Goal: Communication & Community: Answer question/provide support

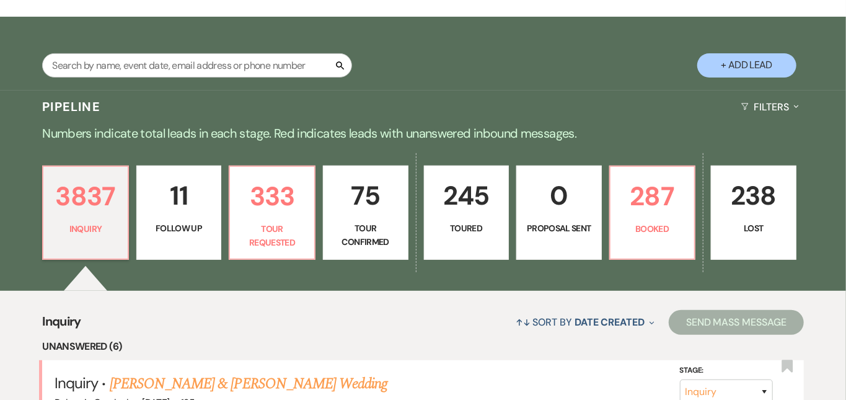
scroll to position [214, 0]
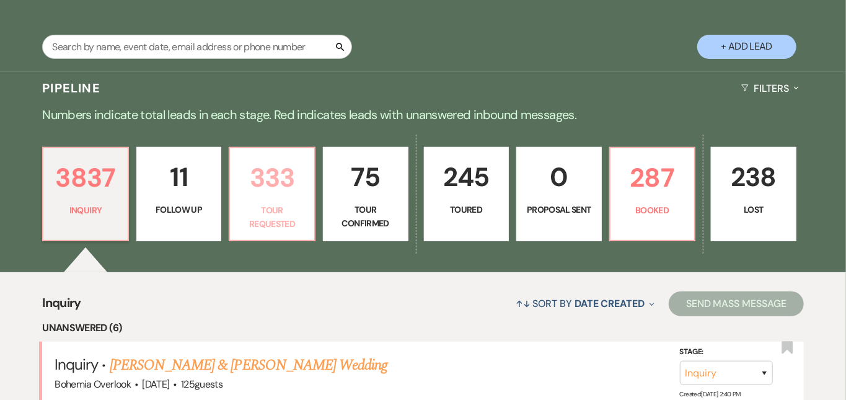
click at [307, 180] on p "333" at bounding box center [271, 178] width 69 height 42
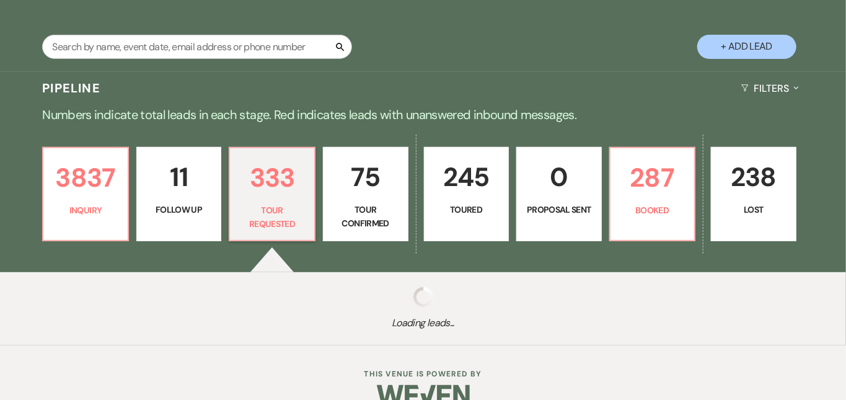
select select "2"
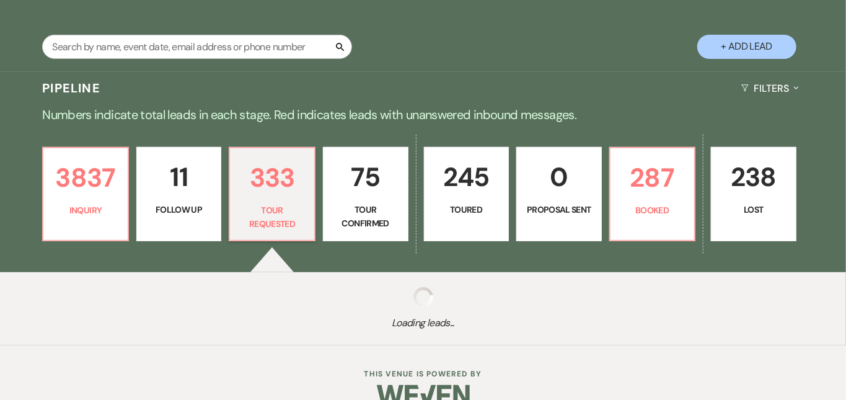
select select "2"
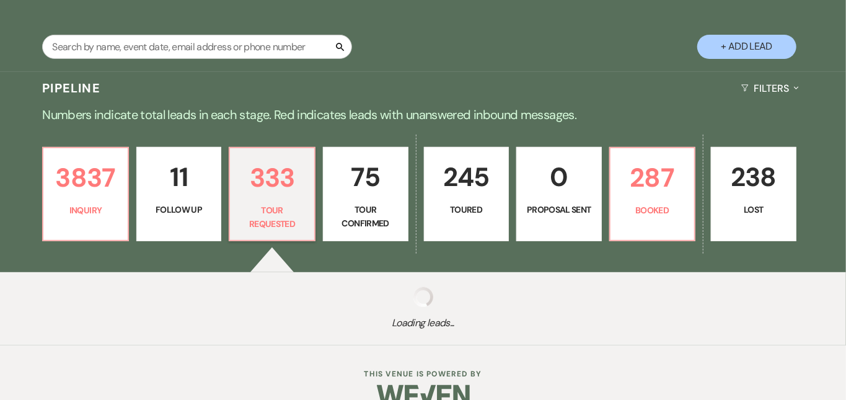
select select "2"
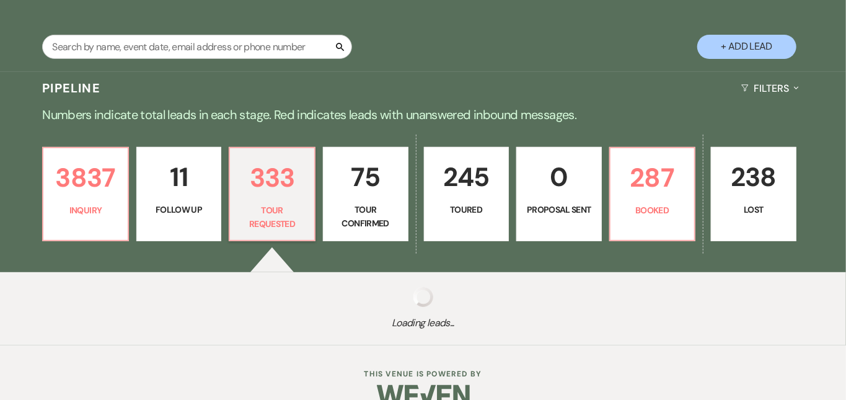
select select "2"
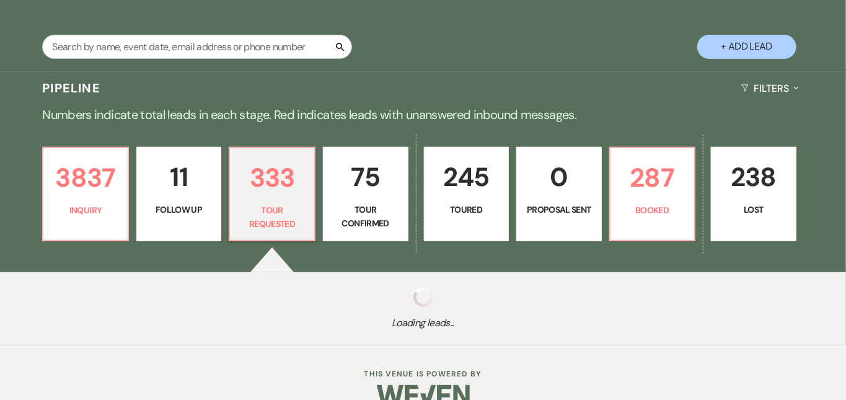
select select "2"
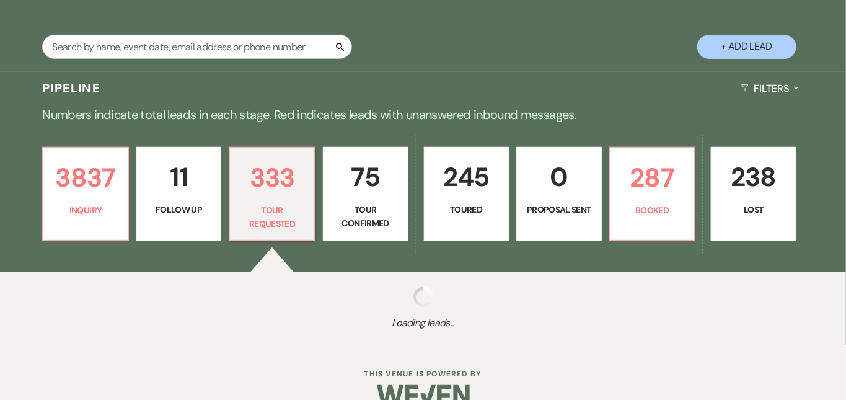
select select "2"
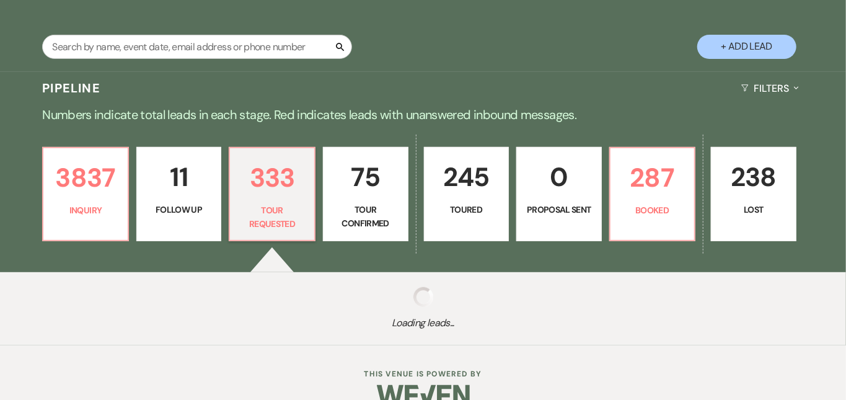
select select "2"
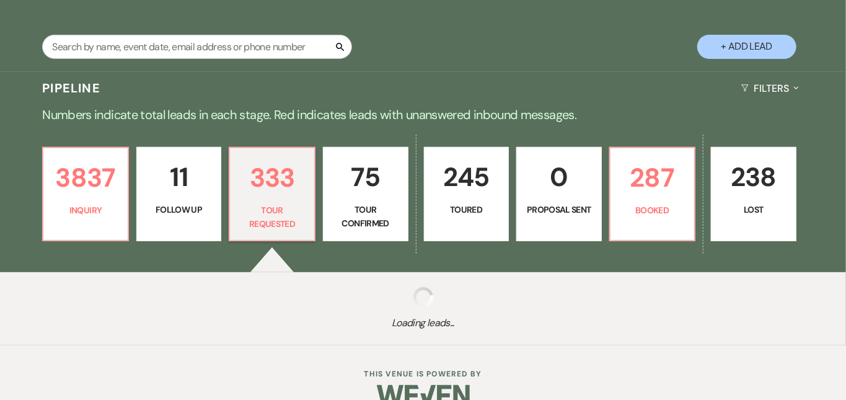
select select "2"
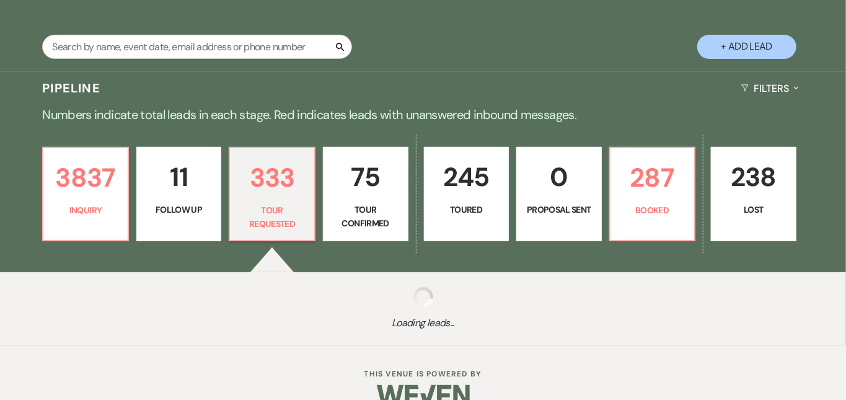
select select "2"
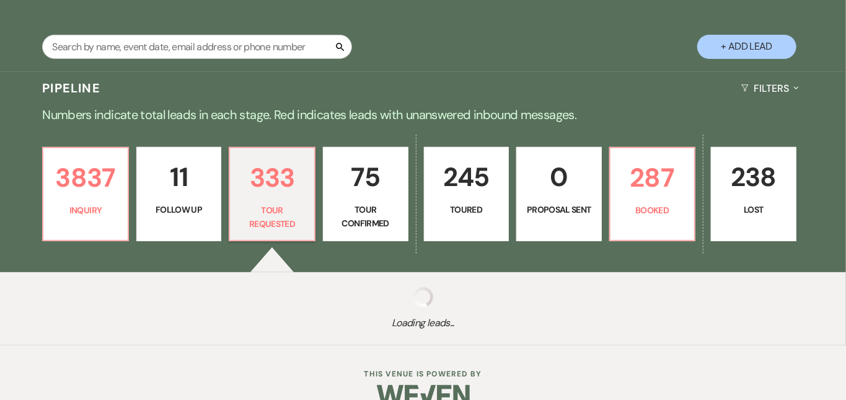
select select "2"
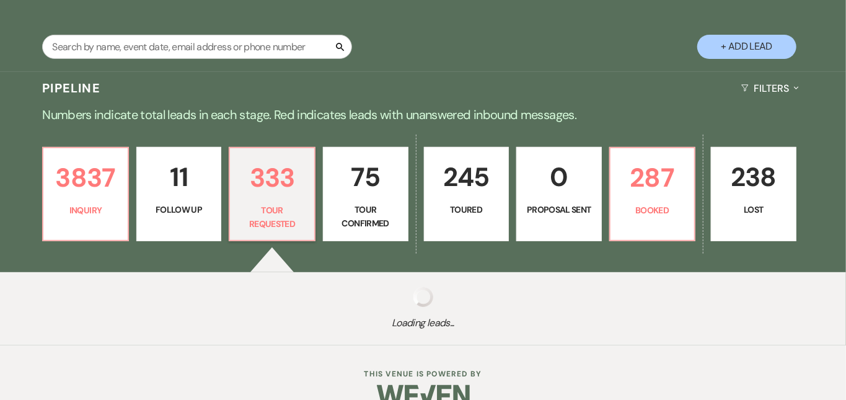
select select "2"
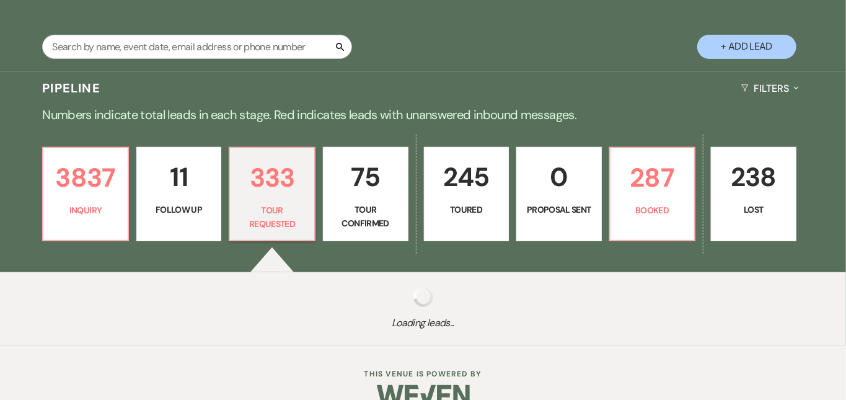
select select "2"
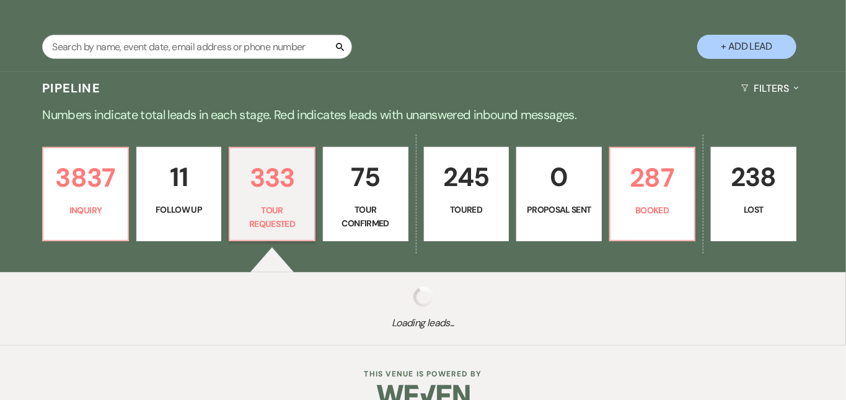
select select "2"
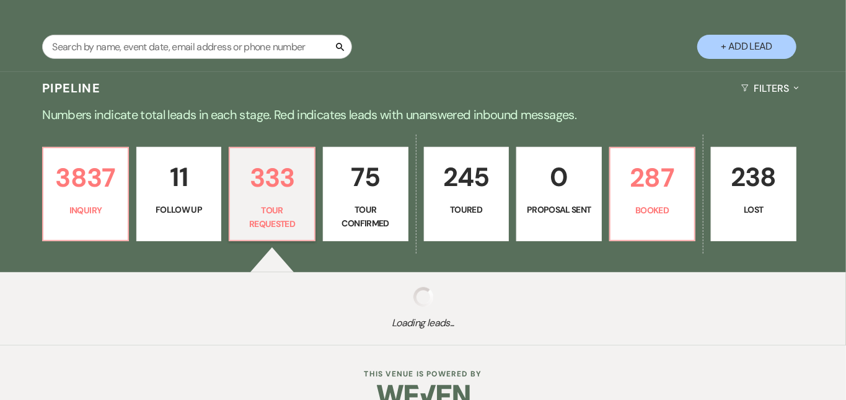
select select "2"
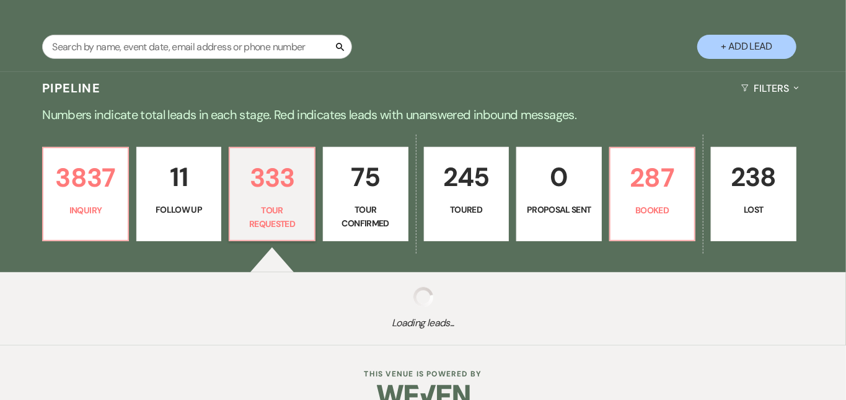
select select "2"
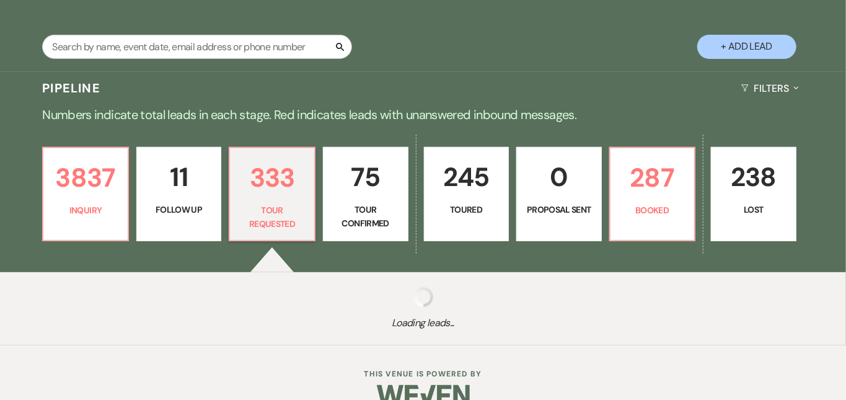
select select "2"
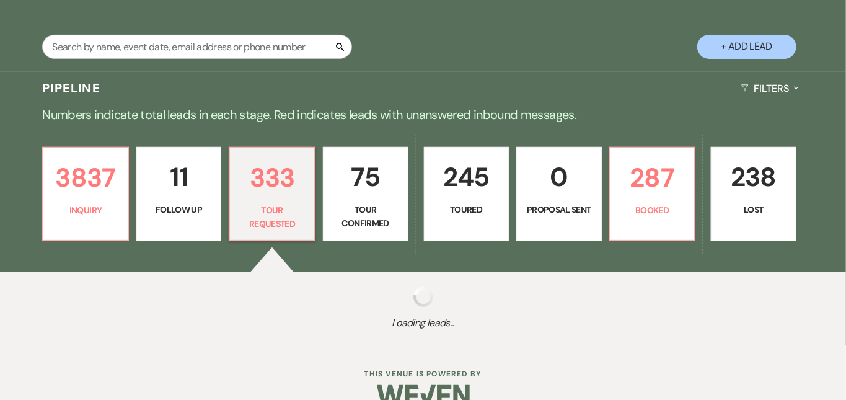
select select "2"
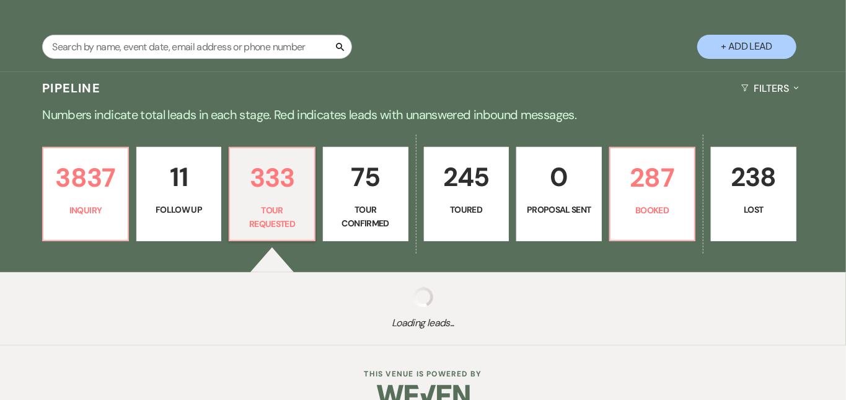
select select "2"
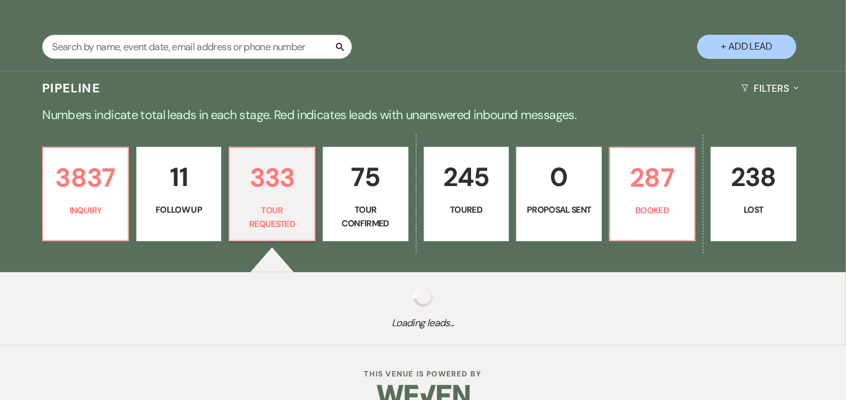
select select "2"
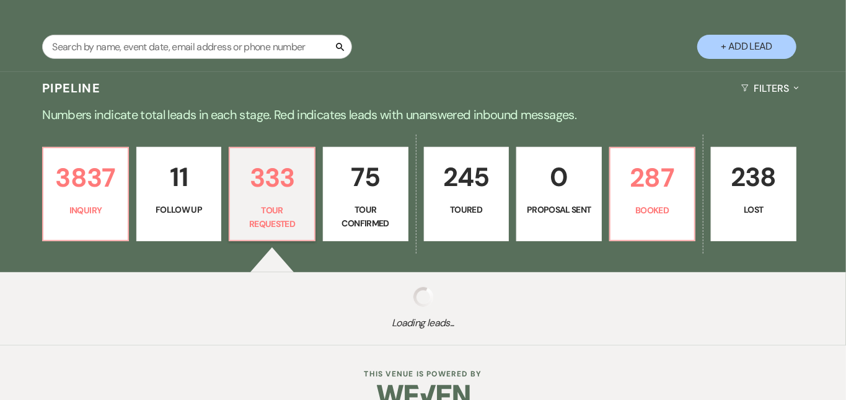
select select "2"
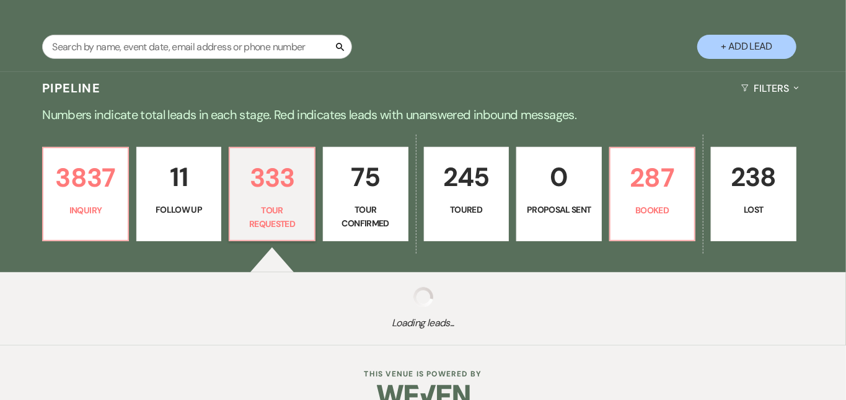
select select "2"
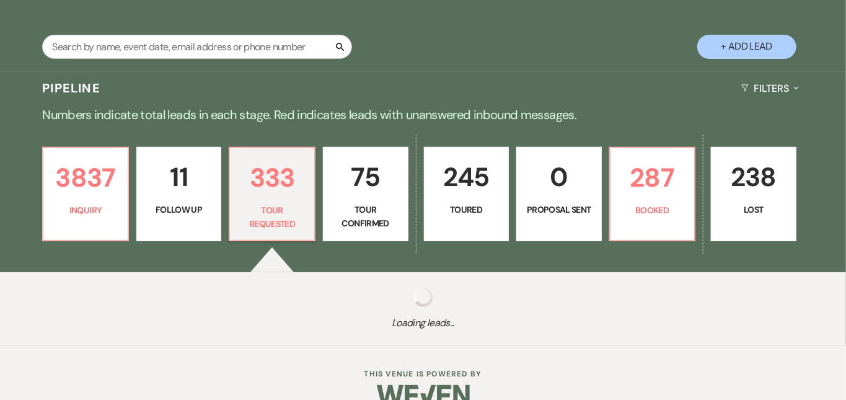
select select "2"
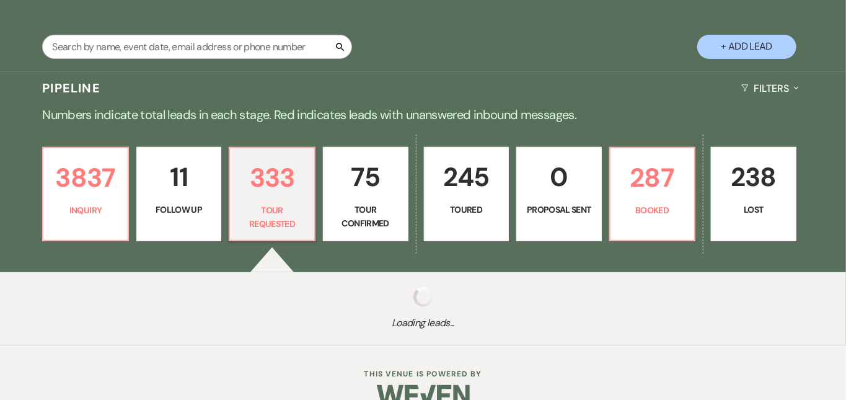
select select "2"
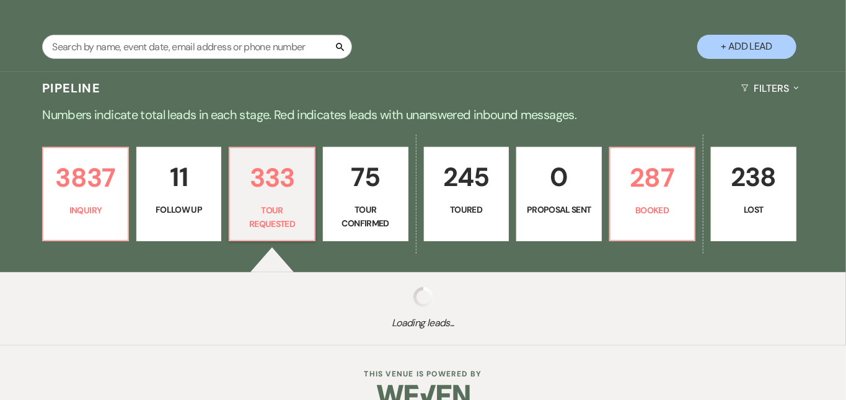
select select "2"
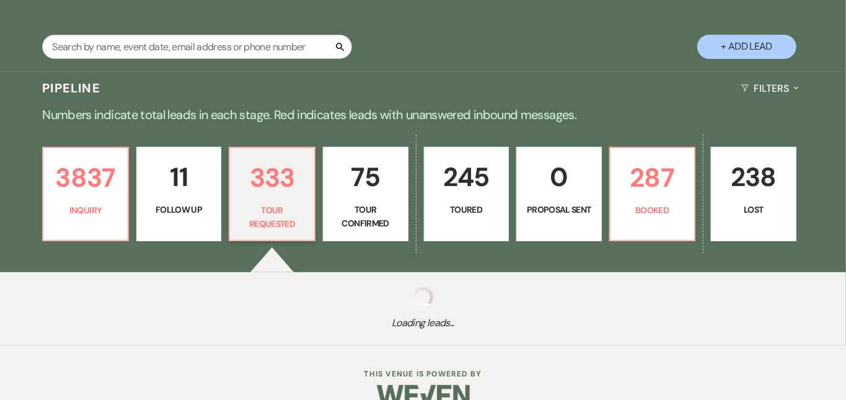
select select "2"
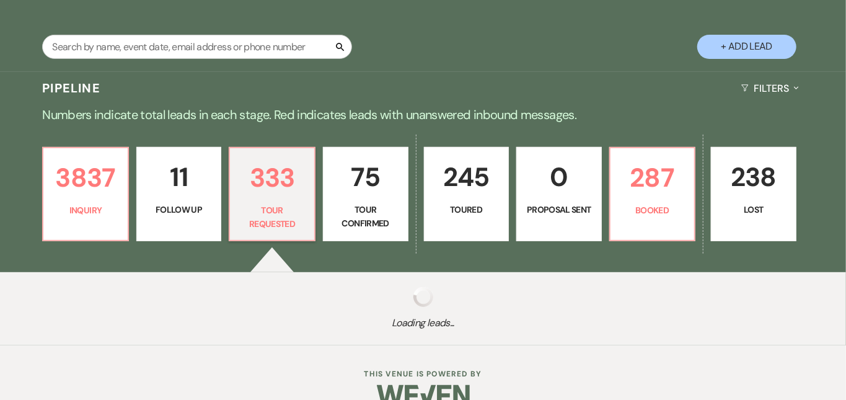
select select "2"
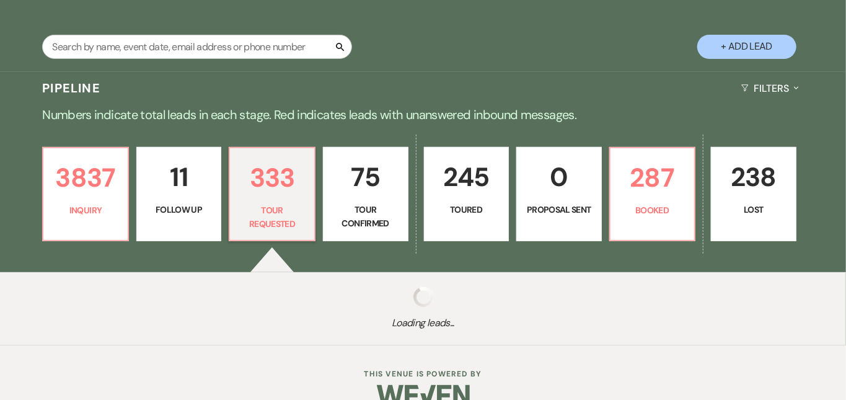
select select "2"
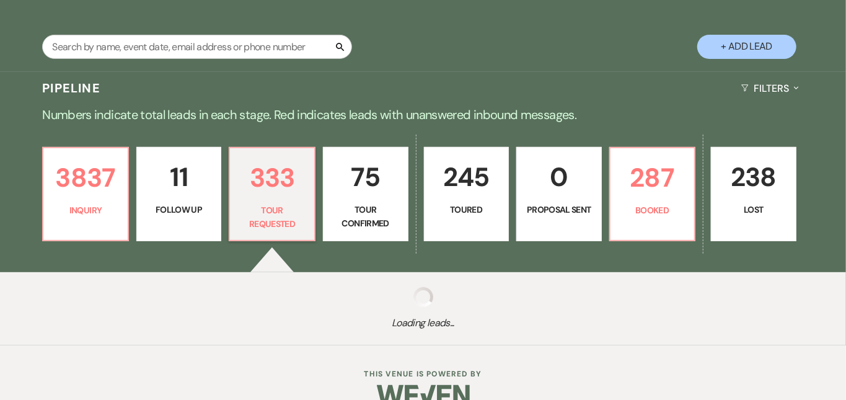
select select "2"
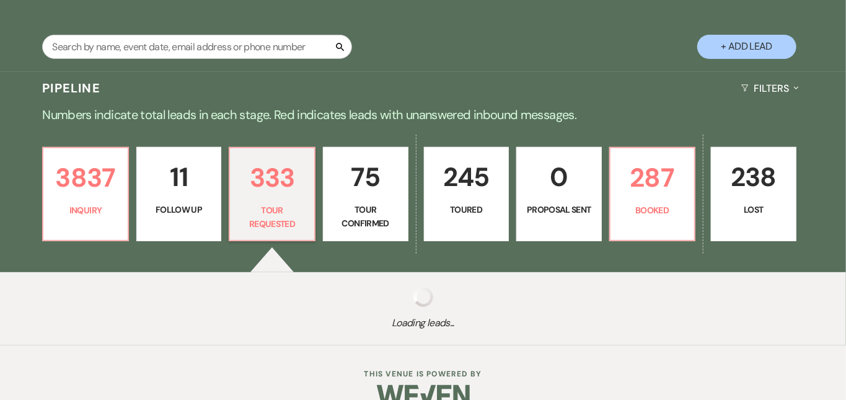
select select "2"
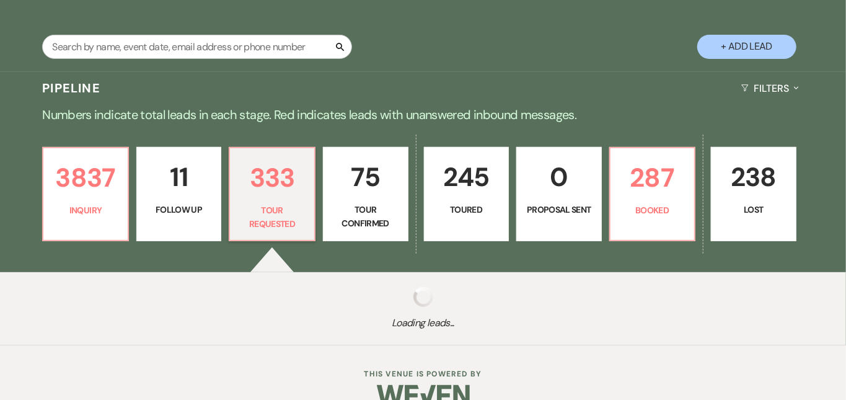
select select "2"
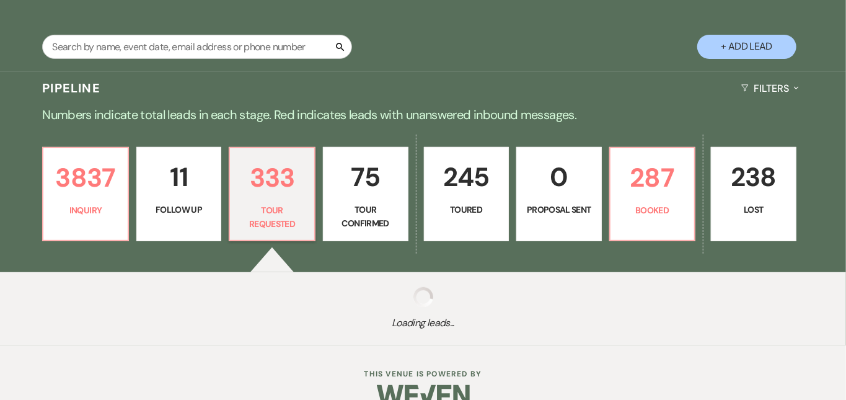
select select "2"
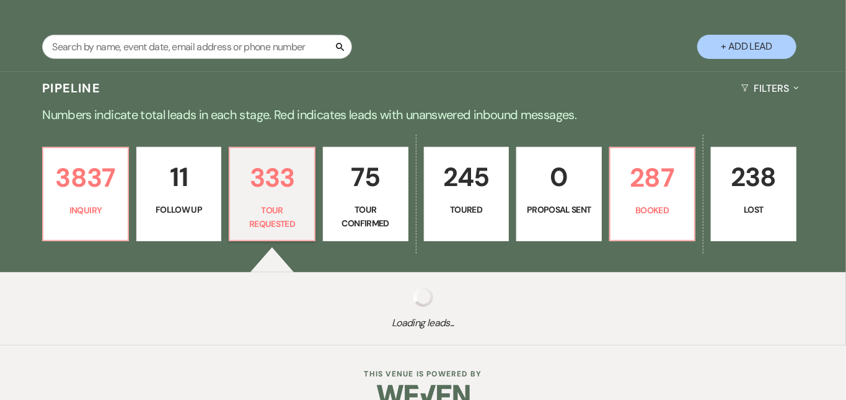
select select "2"
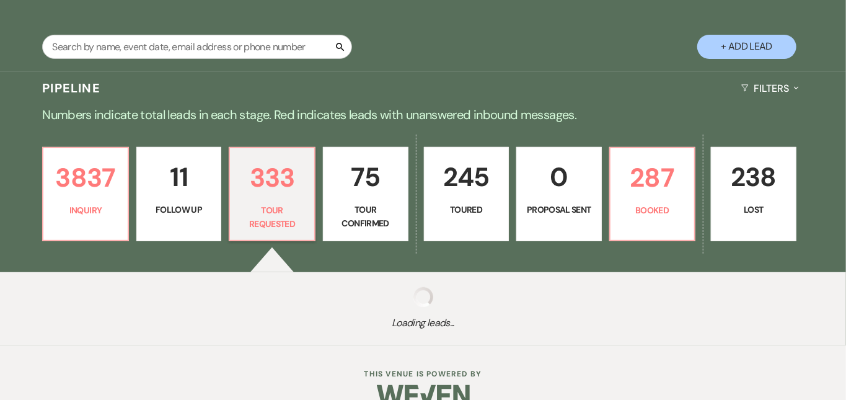
select select "2"
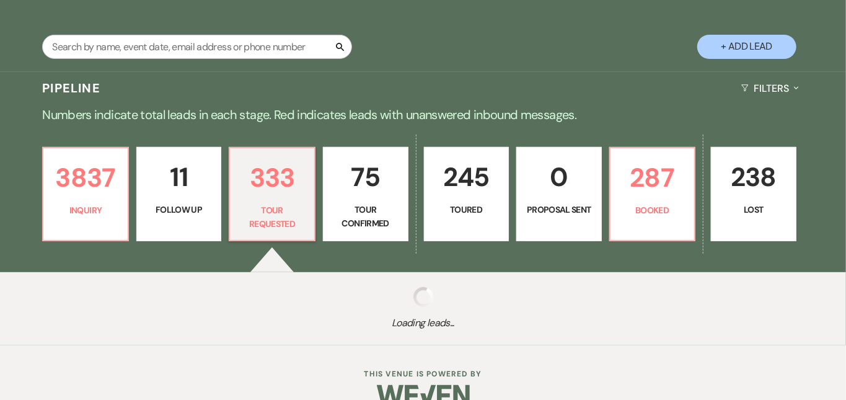
select select "2"
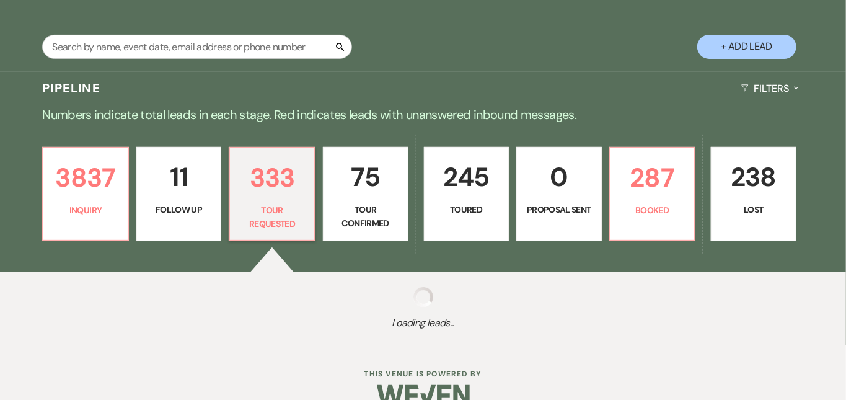
select select "2"
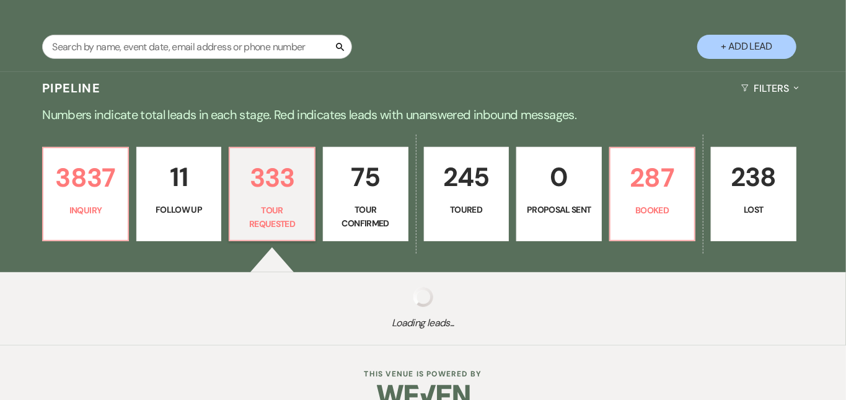
select select "2"
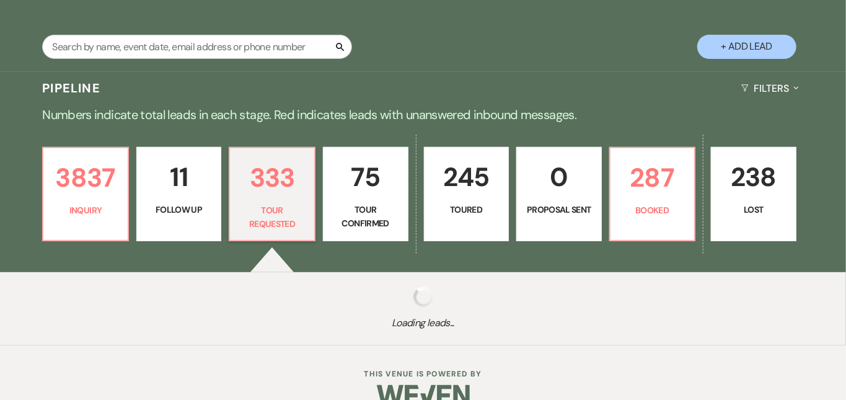
select select "2"
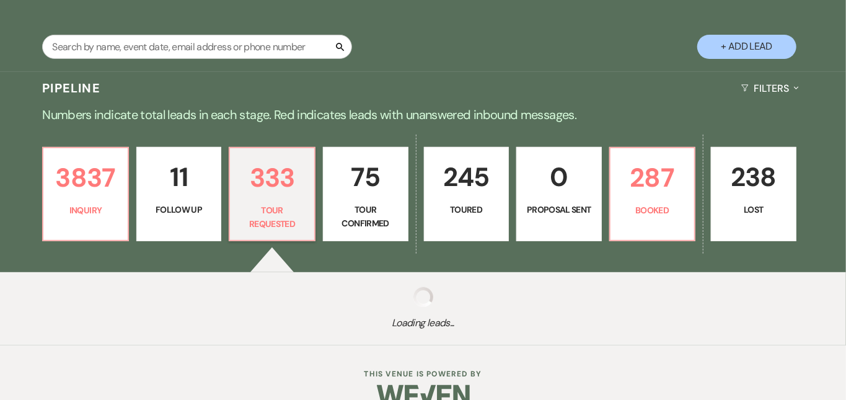
select select "2"
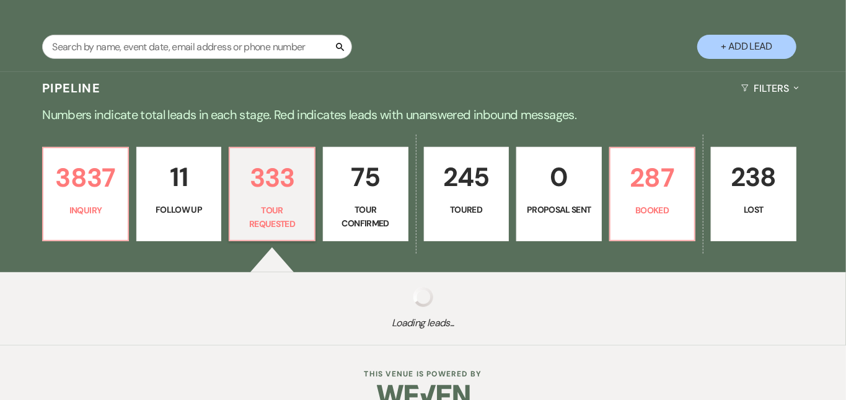
select select "2"
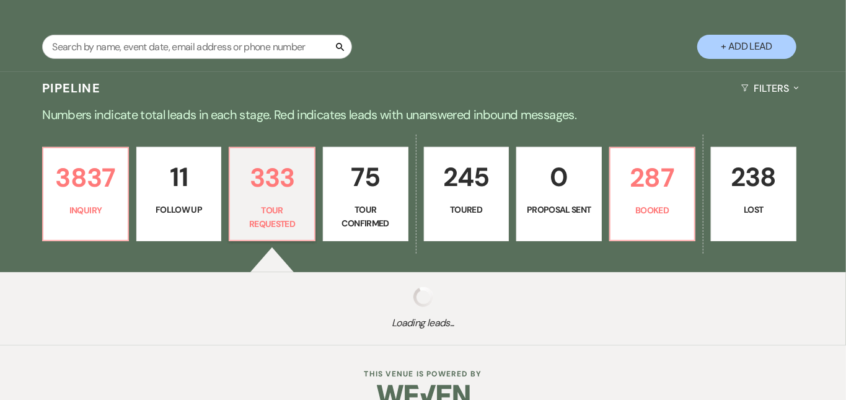
select select "2"
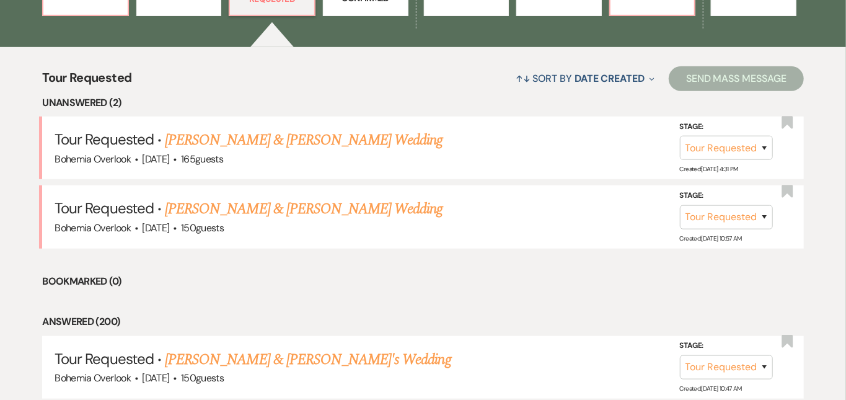
scroll to position [444, 0]
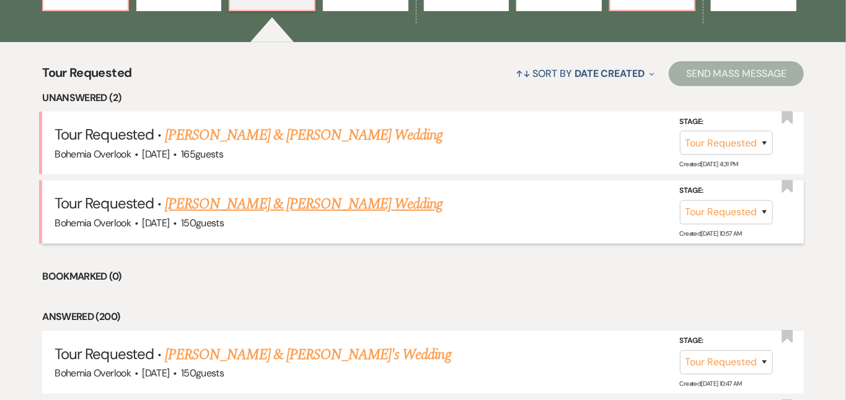
click at [405, 193] on link "[PERSON_NAME] & [PERSON_NAME] Wedding" at bounding box center [304, 204] width 278 height 22
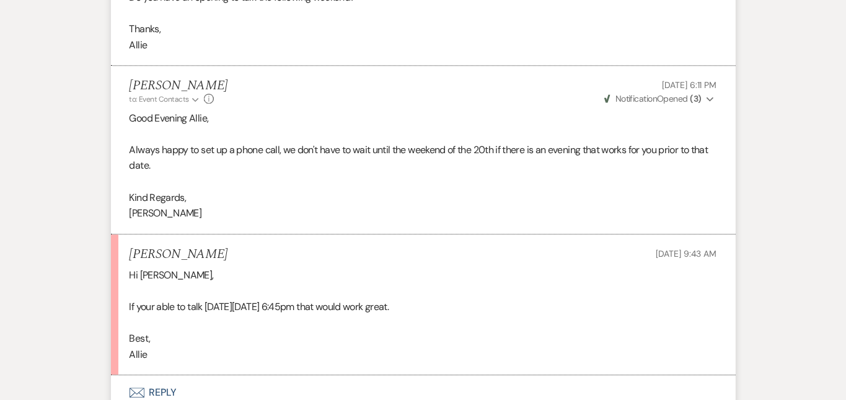
scroll to position [1672, 0]
drag, startPoint x: 188, startPoint y: 212, endPoint x: 99, endPoint y: 201, distance: 89.9
click at [111, 234] on li "[PERSON_NAME] [DATE] 9:43 AM Hi [PERSON_NAME], If your able to talk [DATE][DATE…" at bounding box center [423, 304] width 625 height 141
copy h5 "[PERSON_NAME]"
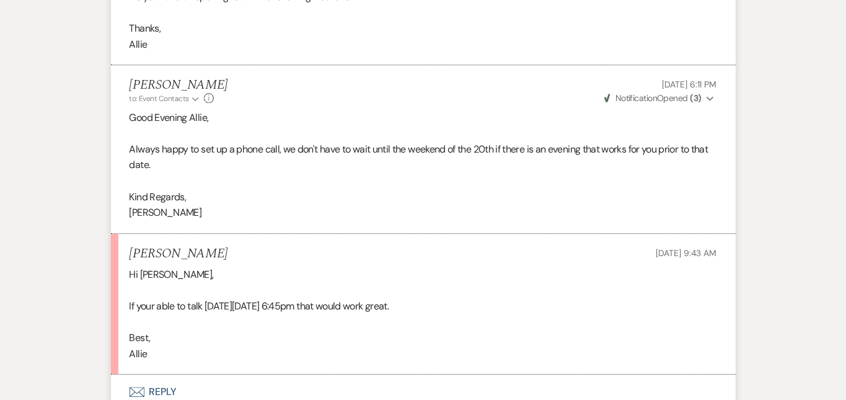
click at [342, 374] on button "Envelope Reply" at bounding box center [423, 391] width 625 height 35
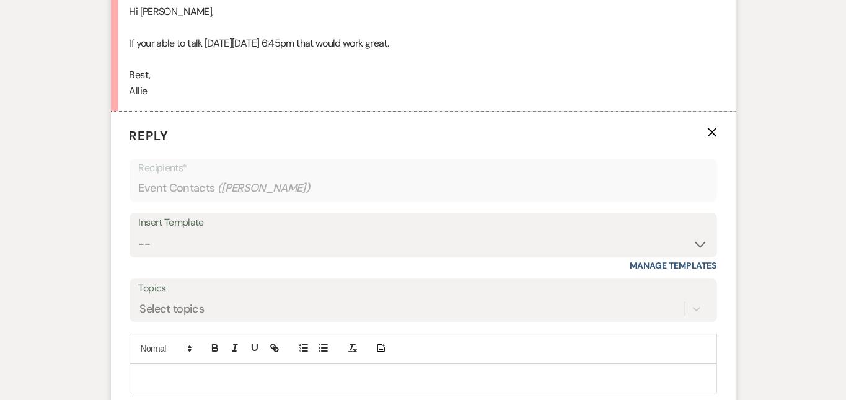
click at [341, 371] on p at bounding box center [423, 378] width 568 height 14
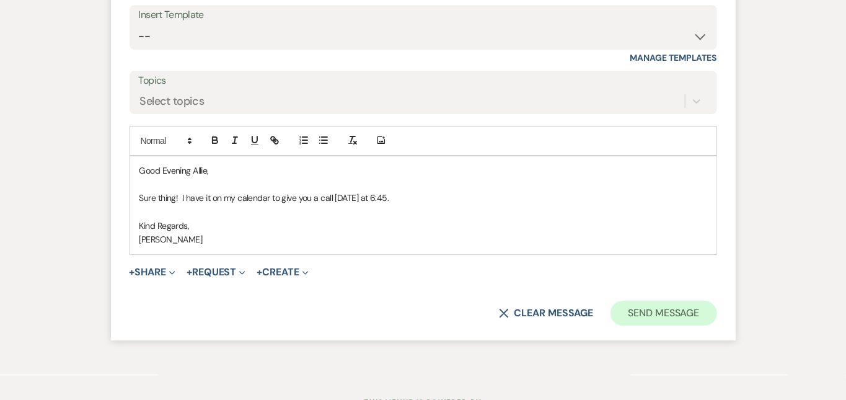
click at [691, 301] on button "Send Message" at bounding box center [664, 313] width 106 height 25
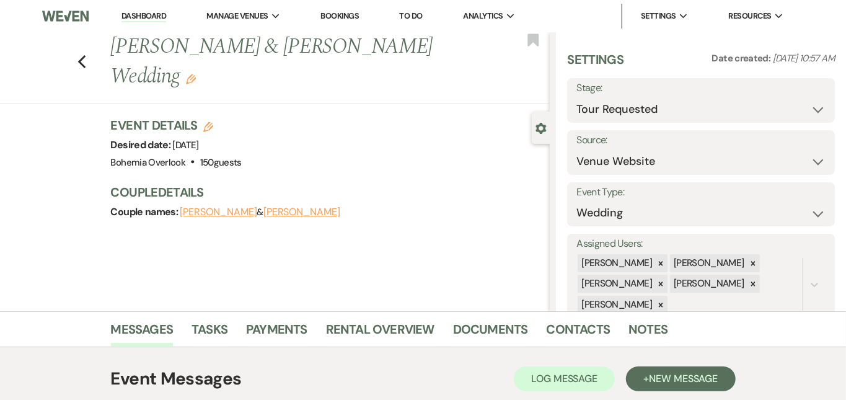
scroll to position [0, 0]
click at [157, 14] on link "Dashboard" at bounding box center [143, 17] width 45 height 12
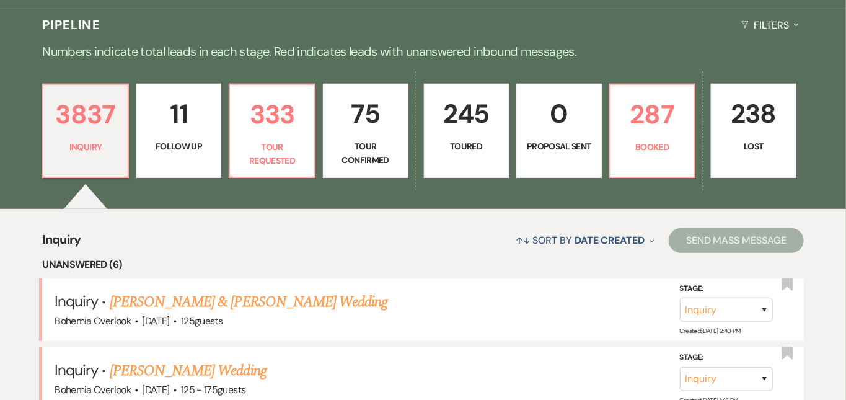
scroll to position [286, 0]
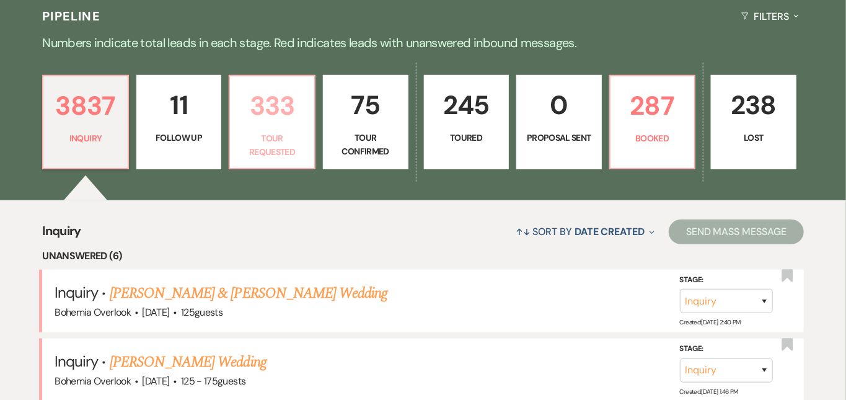
click at [296, 113] on p "333" at bounding box center [271, 106] width 69 height 42
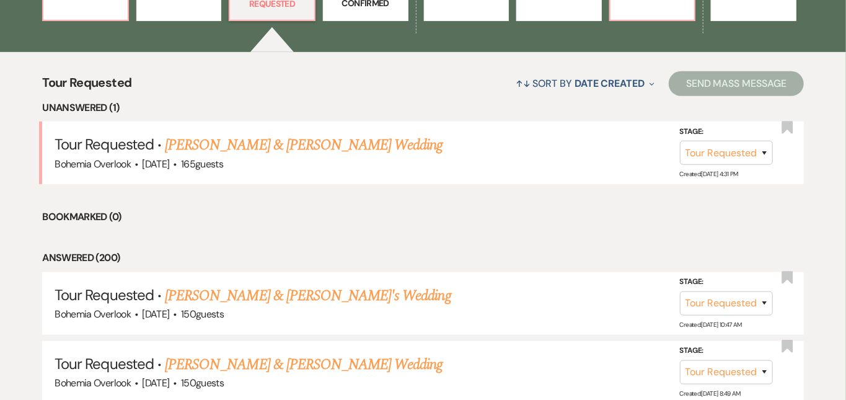
scroll to position [453, 0]
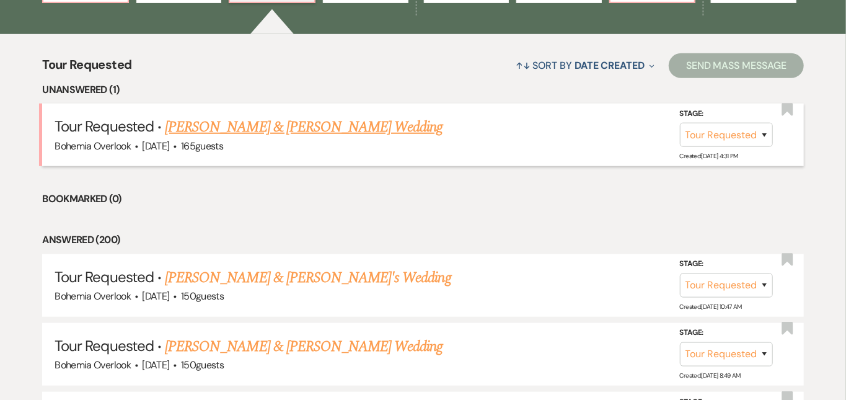
click at [394, 116] on link "[PERSON_NAME] & [PERSON_NAME] Wedding" at bounding box center [304, 127] width 278 height 22
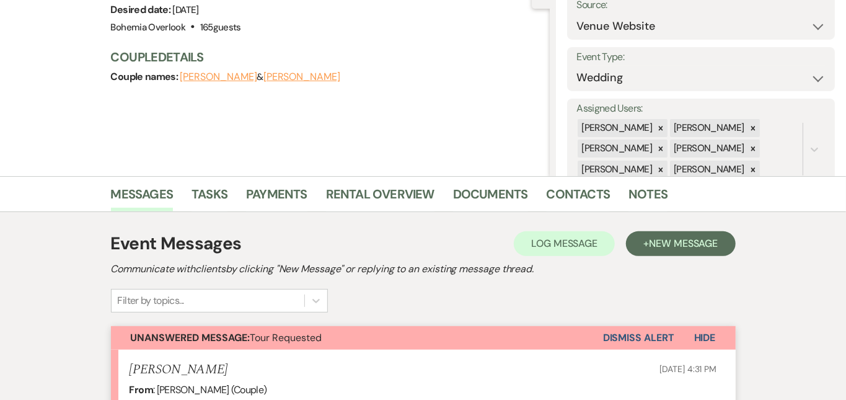
scroll to position [141, 0]
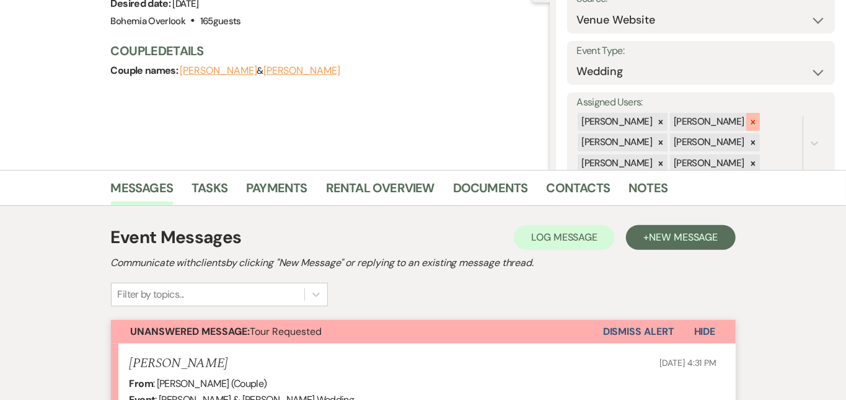
click at [760, 113] on div at bounding box center [753, 122] width 14 height 18
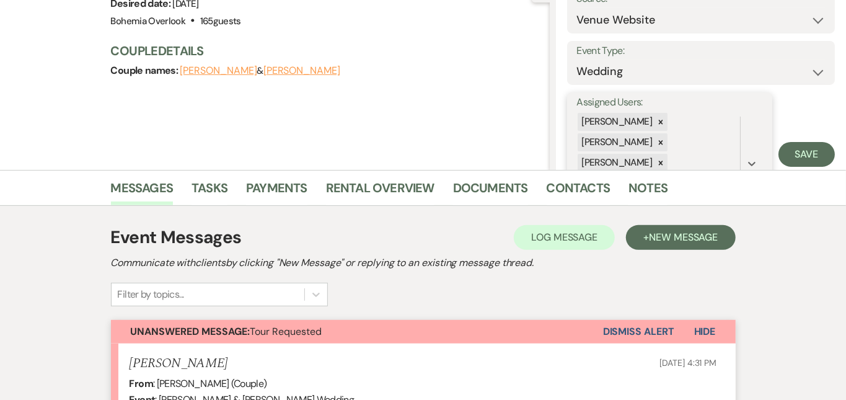
scroll to position [66, 0]
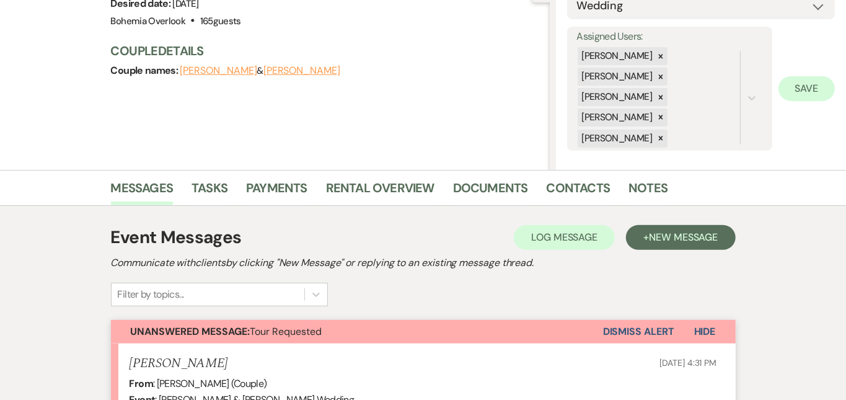
click at [804, 86] on button "Save" at bounding box center [807, 88] width 56 height 25
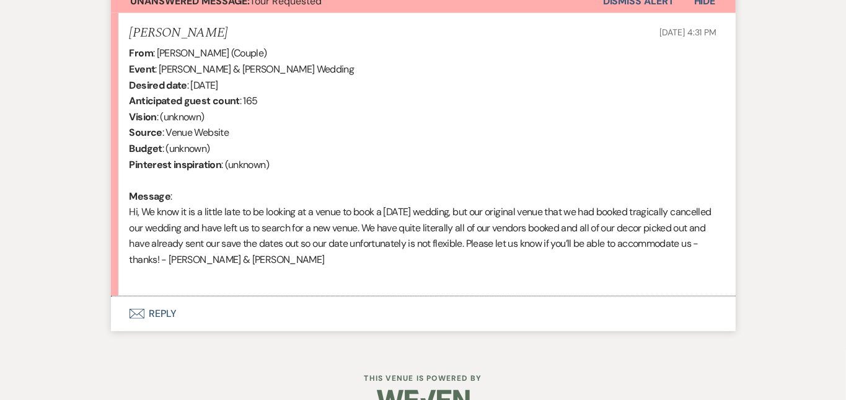
scroll to position [474, 0]
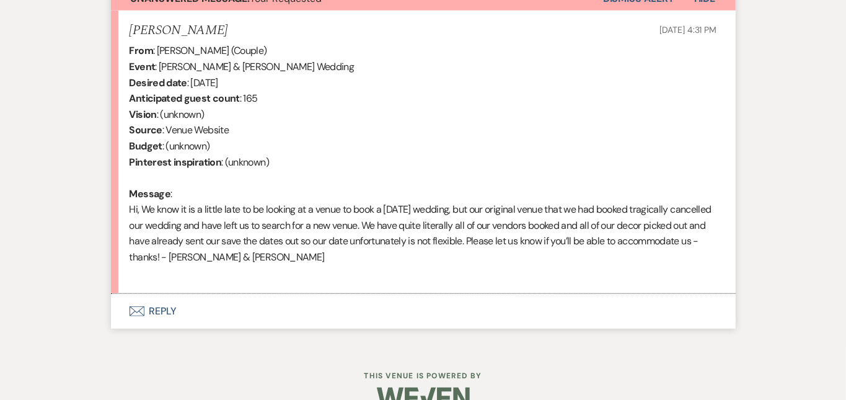
click at [541, 294] on button "Envelope Reply" at bounding box center [423, 311] width 625 height 35
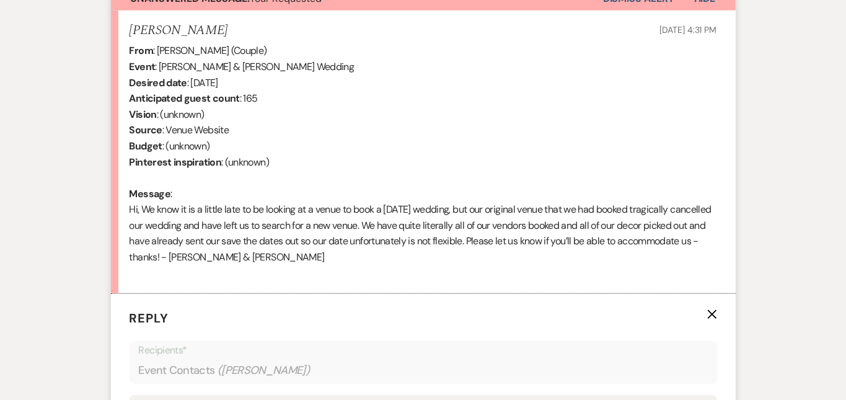
scroll to position [734, 0]
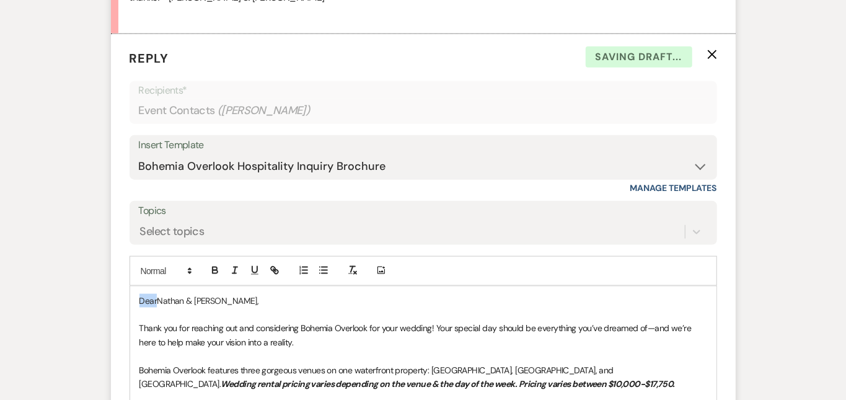
drag, startPoint x: 115, startPoint y: 280, endPoint x: 77, endPoint y: 244, distance: 52.6
click at [111, 244] on form "Reply X Saving draft... Recipients* Event Contacts ( [PERSON_NAME] ) Insert Tem…" at bounding box center [423, 362] width 625 height 656
click at [244, 294] on p "Good Evening [PERSON_NAME] & [PERSON_NAME]," at bounding box center [423, 301] width 568 height 14
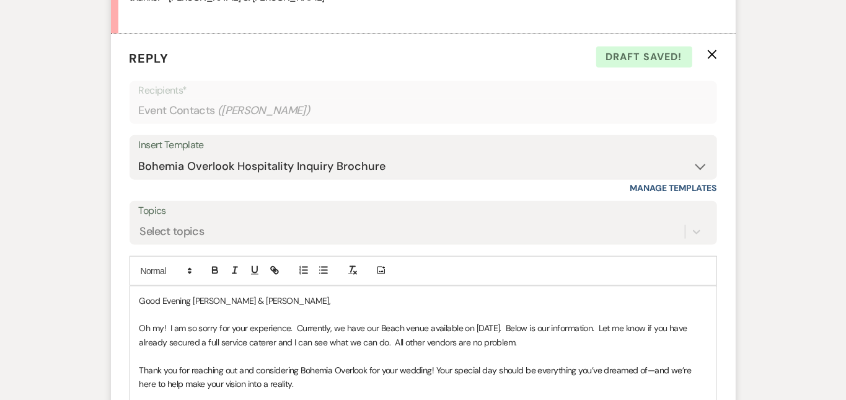
click at [797, 177] on div "Messages Tasks Payments Rental Overview Documents Contacts Notes Event Messages…" at bounding box center [423, 171] width 846 height 1188
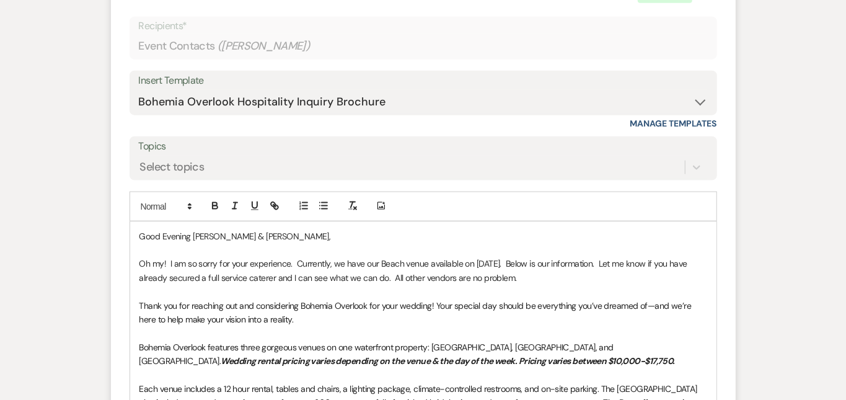
scroll to position [826, 0]
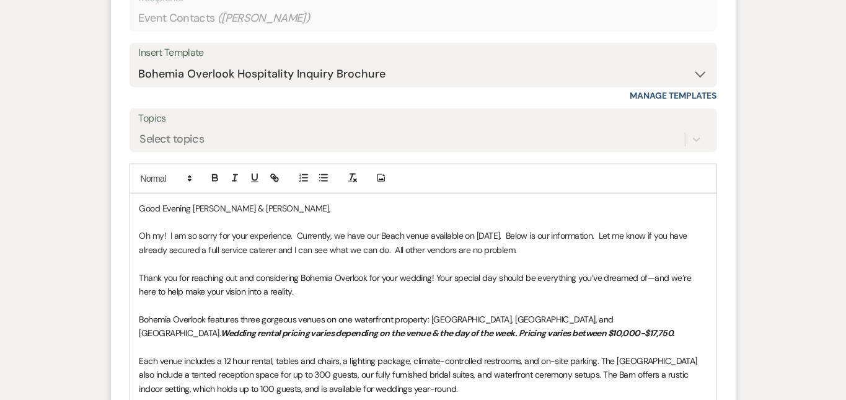
click at [819, 227] on div "Messages Tasks Payments Rental Overview Documents Contacts Notes Event Messages…" at bounding box center [423, 79] width 846 height 1188
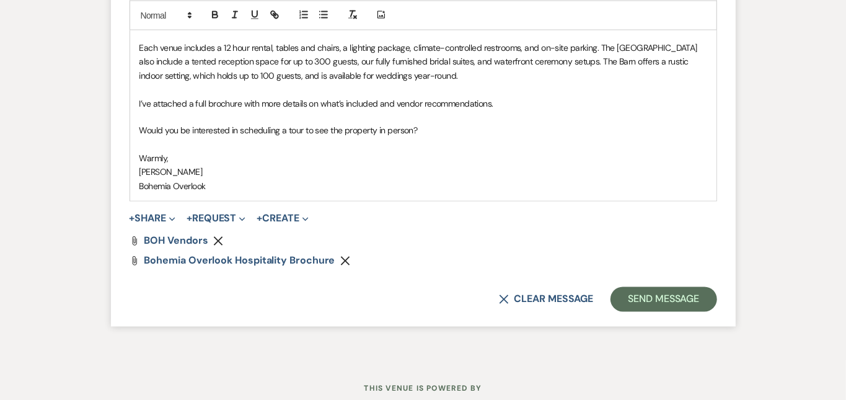
scroll to position [1146, 0]
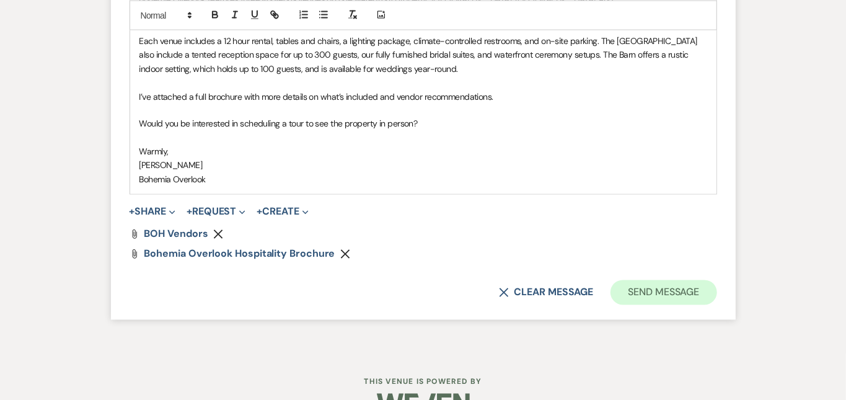
click at [717, 280] on button "Send Message" at bounding box center [664, 292] width 106 height 25
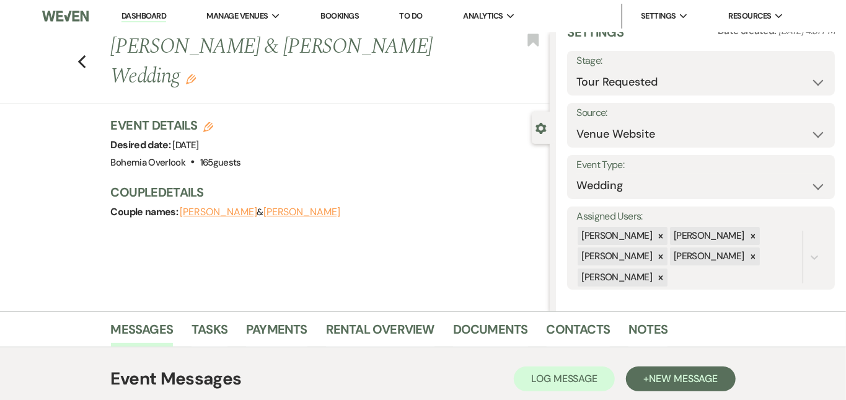
scroll to position [0, 0]
click at [160, 20] on link "Dashboard" at bounding box center [143, 17] width 45 height 12
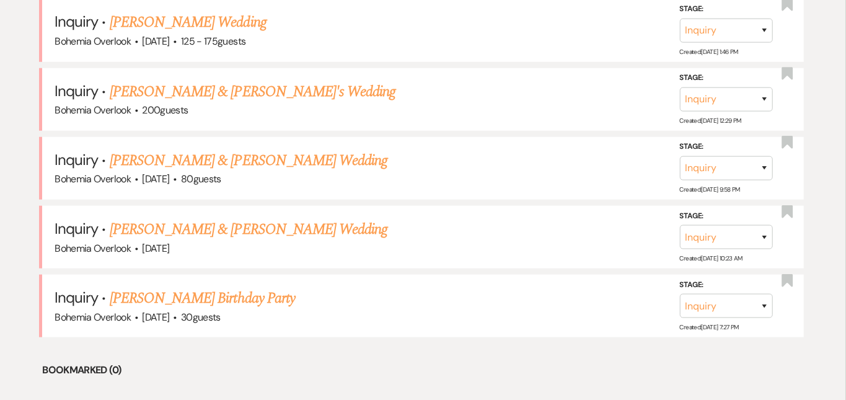
scroll to position [627, 0]
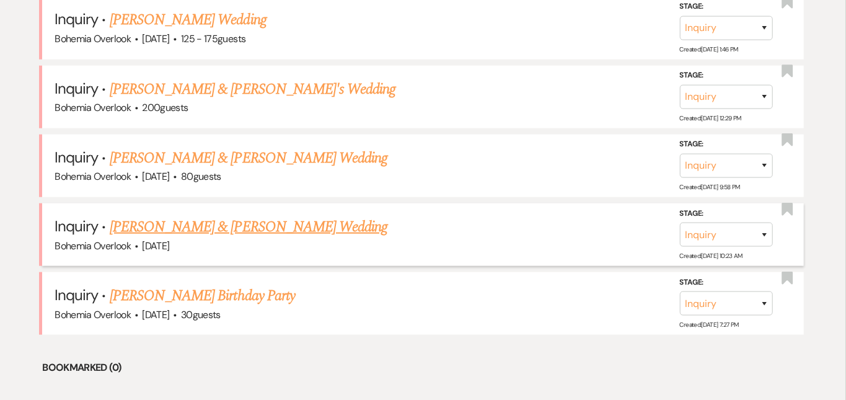
click at [294, 216] on link "[PERSON_NAME] & [PERSON_NAME] Wedding" at bounding box center [249, 227] width 278 height 22
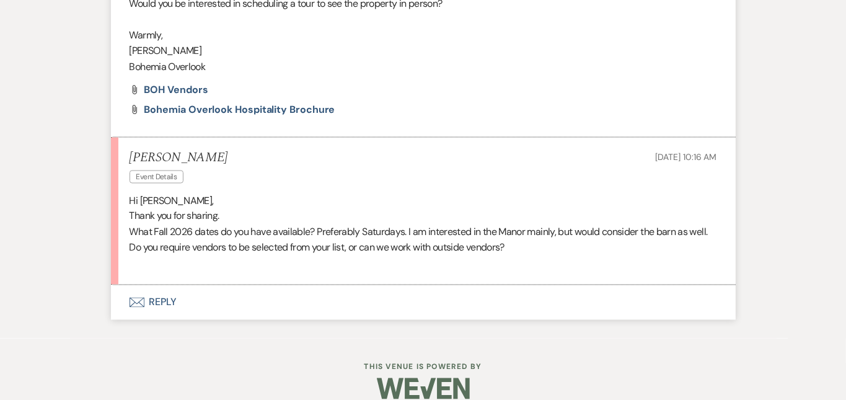
scroll to position [1052, 0]
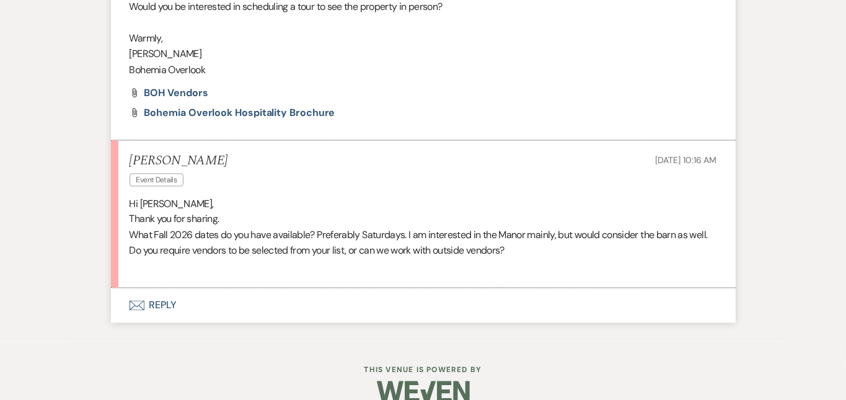
click at [477, 288] on button "Envelope Reply" at bounding box center [423, 305] width 625 height 35
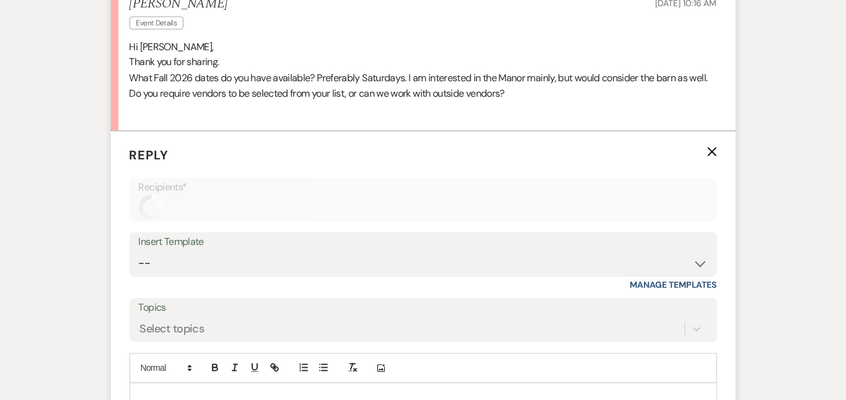
scroll to position [1302, 0]
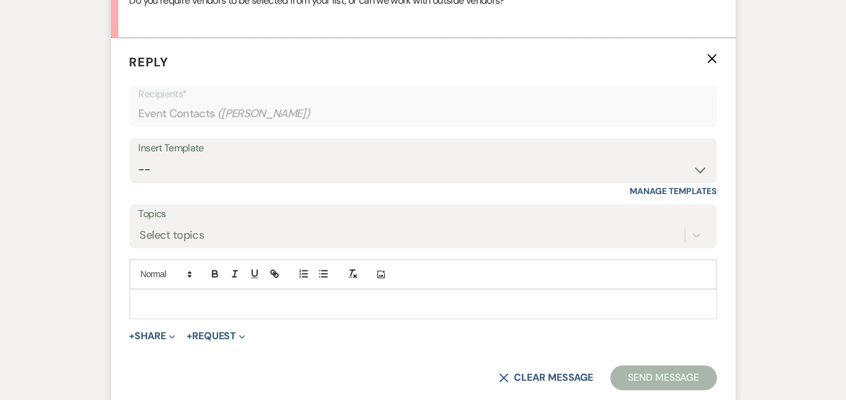
click at [479, 297] on p at bounding box center [423, 304] width 568 height 14
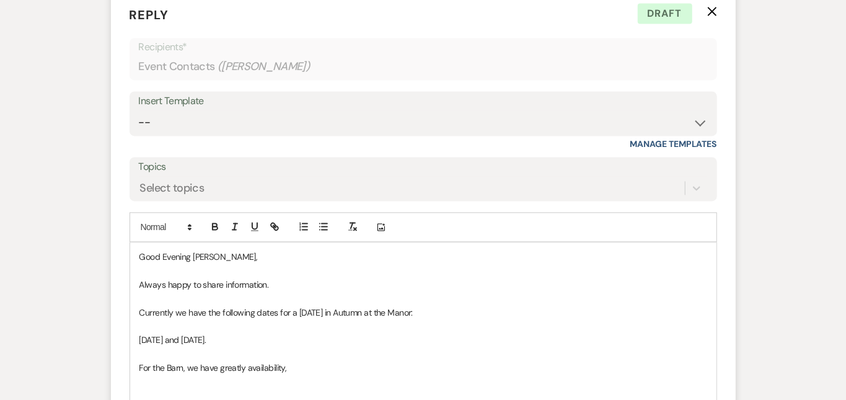
scroll to position [1416, 0]
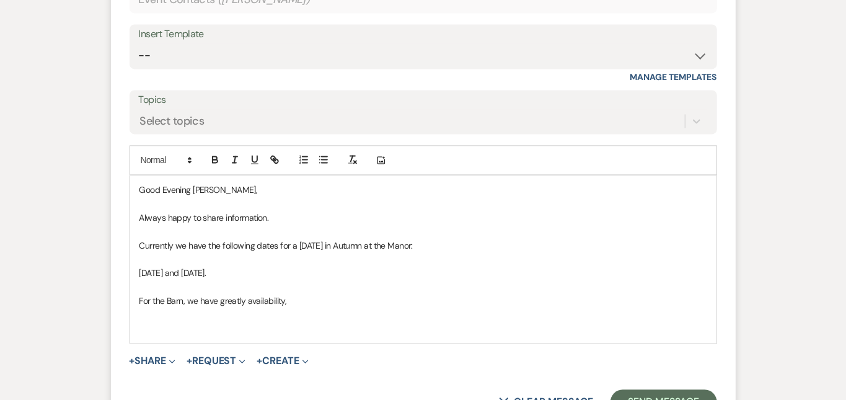
click at [541, 322] on p at bounding box center [423, 329] width 568 height 14
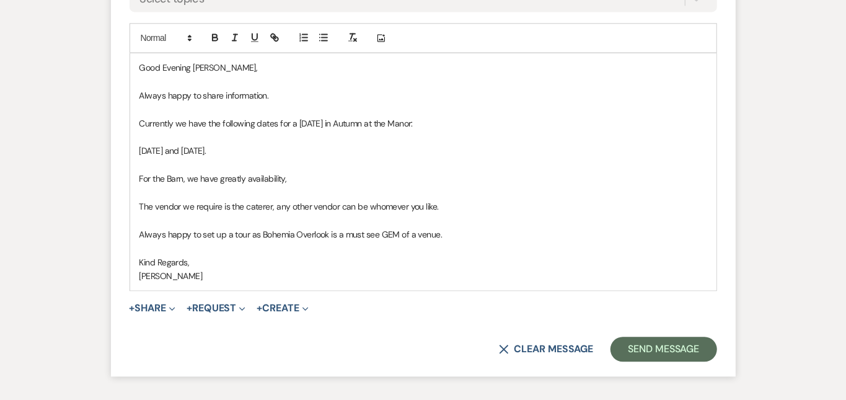
scroll to position [1548, 0]
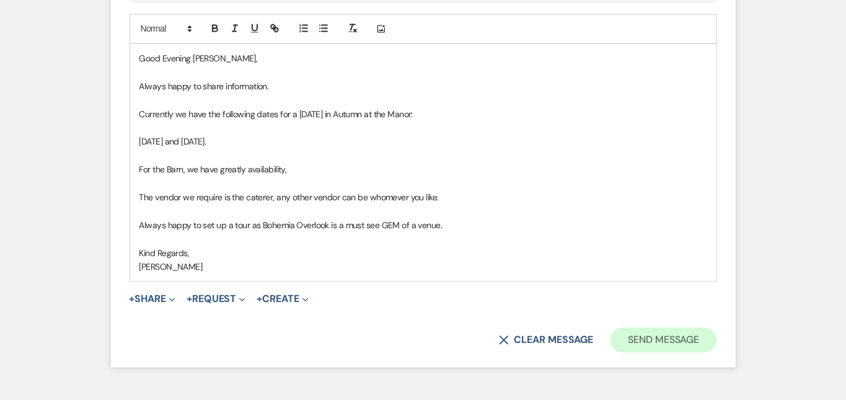
click at [699, 327] on button "Send Message" at bounding box center [664, 339] width 106 height 25
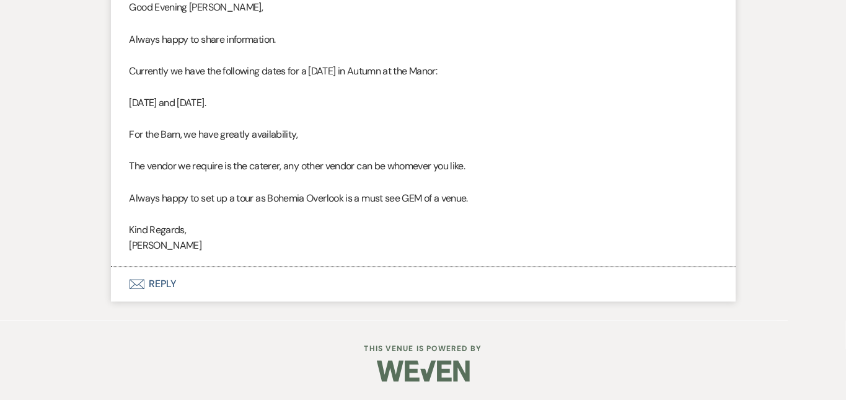
scroll to position [1360, 0]
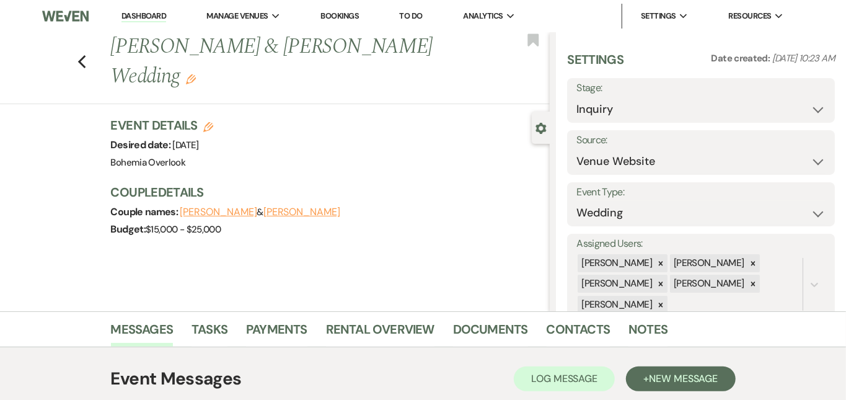
scroll to position [0, 0]
click at [128, 13] on link "Dashboard" at bounding box center [143, 17] width 45 height 12
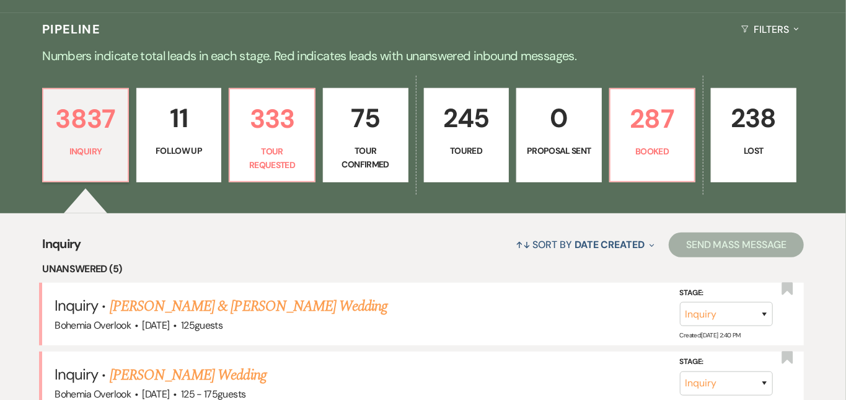
scroll to position [280, 0]
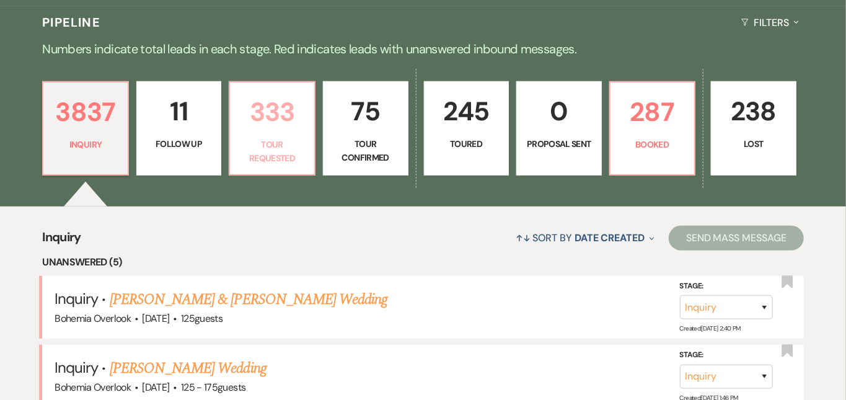
click at [290, 112] on p "333" at bounding box center [271, 112] width 69 height 42
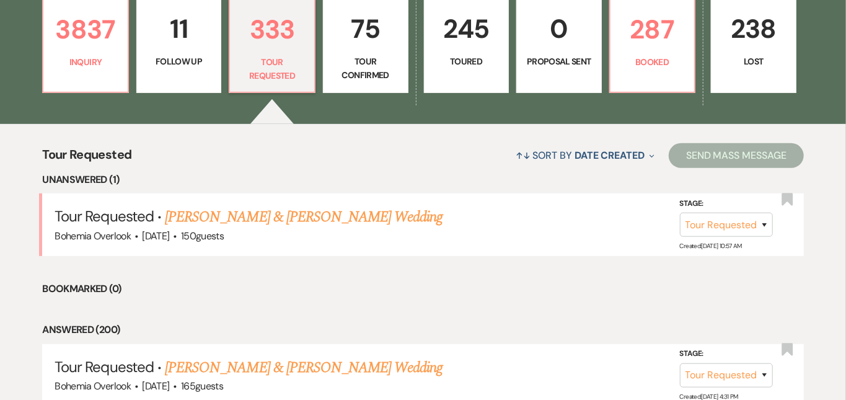
scroll to position [443, 0]
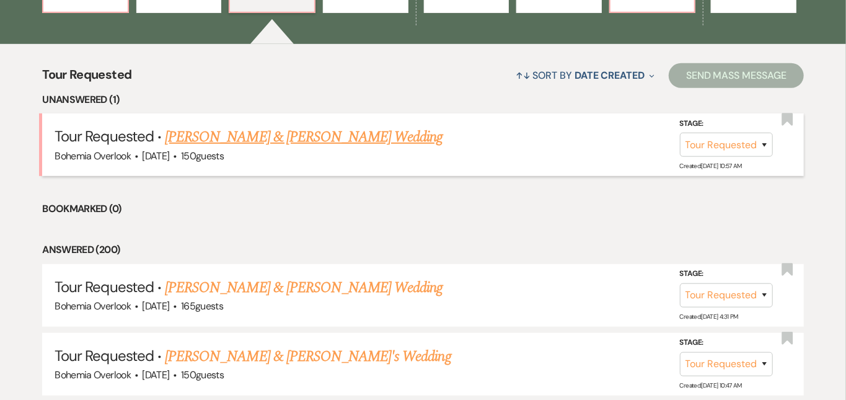
click at [329, 126] on link "[PERSON_NAME] & [PERSON_NAME] Wedding" at bounding box center [304, 137] width 278 height 22
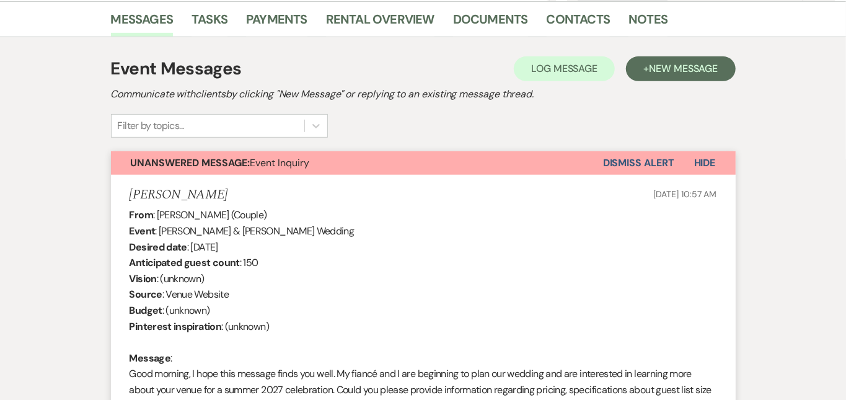
scroll to position [312, 0]
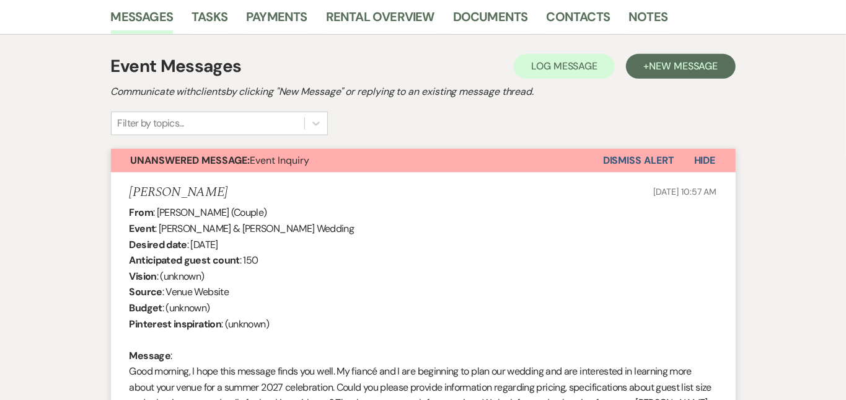
click at [660, 154] on button "Dismiss Alert" at bounding box center [638, 161] width 71 height 24
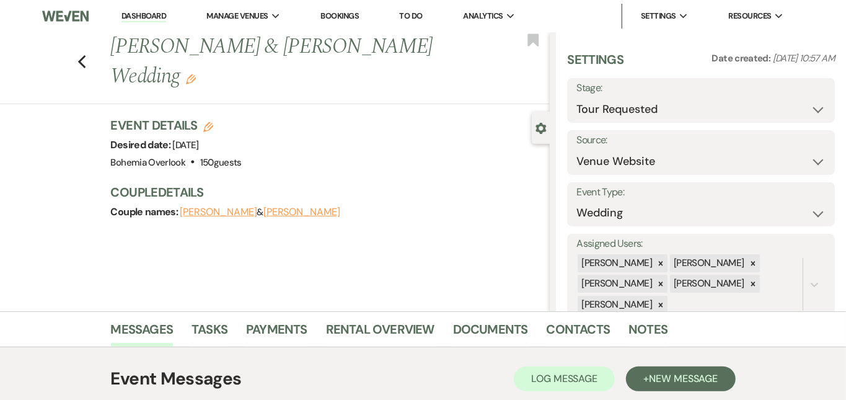
scroll to position [0, 0]
click at [151, 22] on li "Dashboard" at bounding box center [143, 16] width 57 height 25
click at [131, 14] on link "Dashboard" at bounding box center [143, 17] width 45 height 12
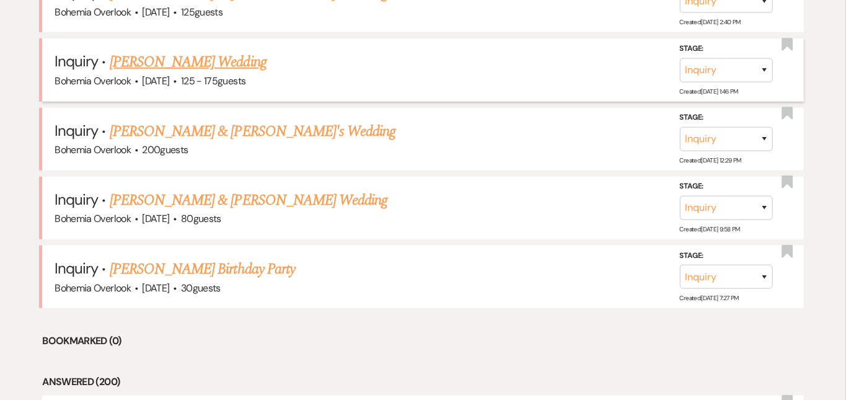
scroll to position [586, 0]
click at [169, 188] on link "[PERSON_NAME] & [PERSON_NAME] Wedding" at bounding box center [249, 199] width 278 height 22
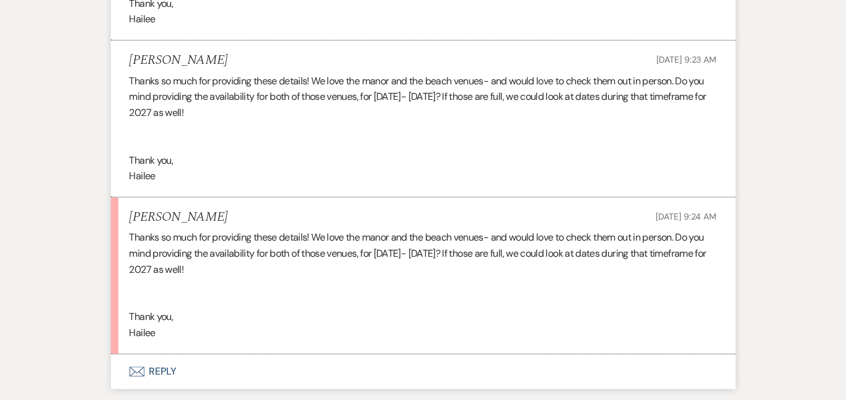
scroll to position [1295, 0]
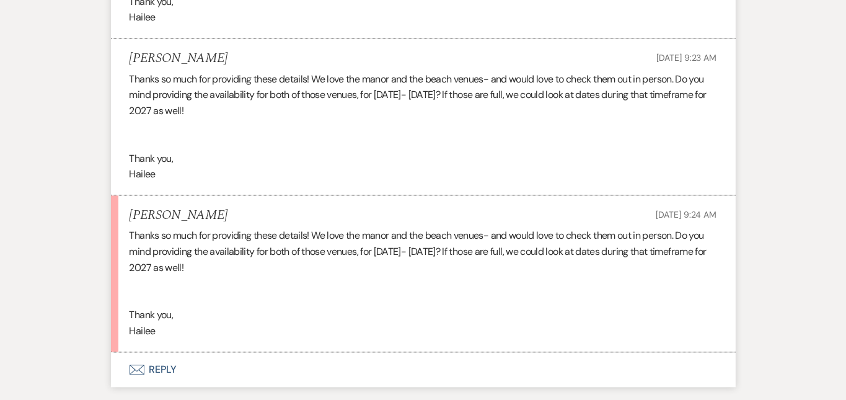
click at [445, 352] on button "Envelope Reply" at bounding box center [423, 369] width 625 height 35
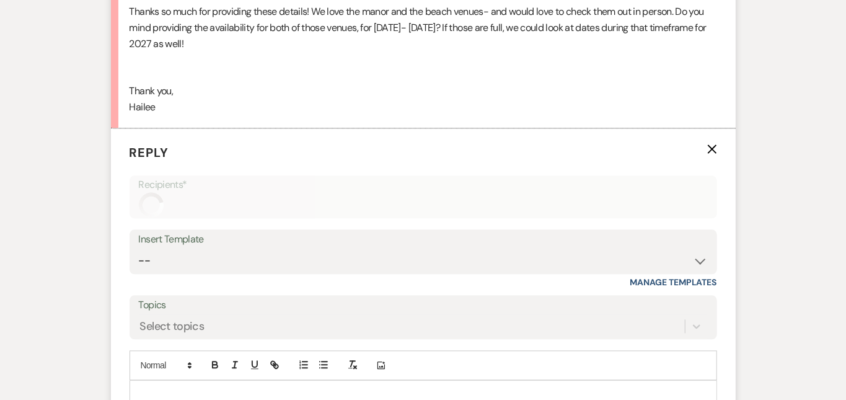
scroll to position [1545, 0]
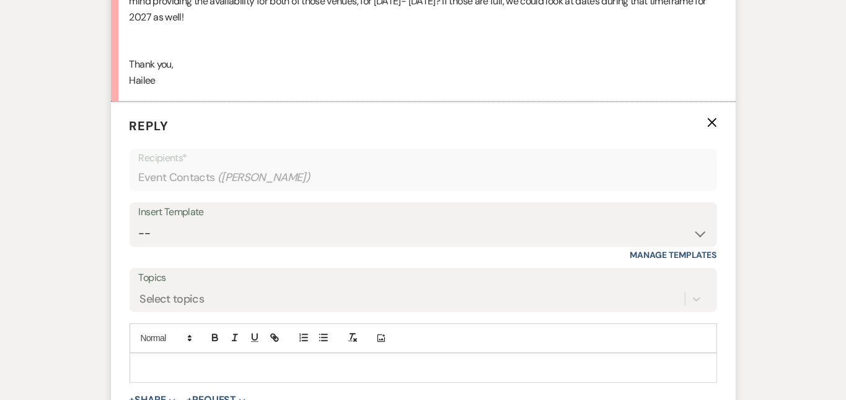
click at [445, 361] on p at bounding box center [423, 368] width 568 height 14
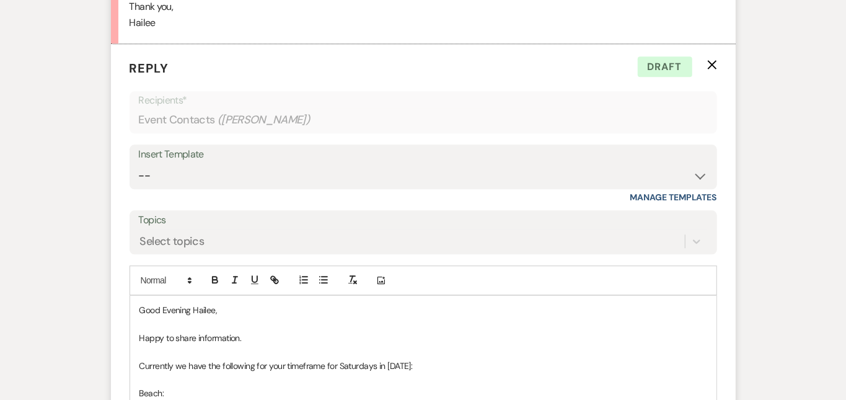
scroll to position [1605, 0]
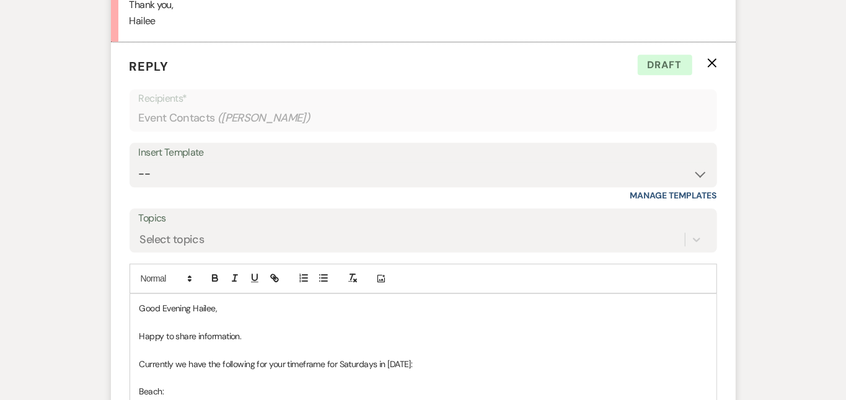
click at [495, 384] on p "Beach:" at bounding box center [423, 391] width 568 height 14
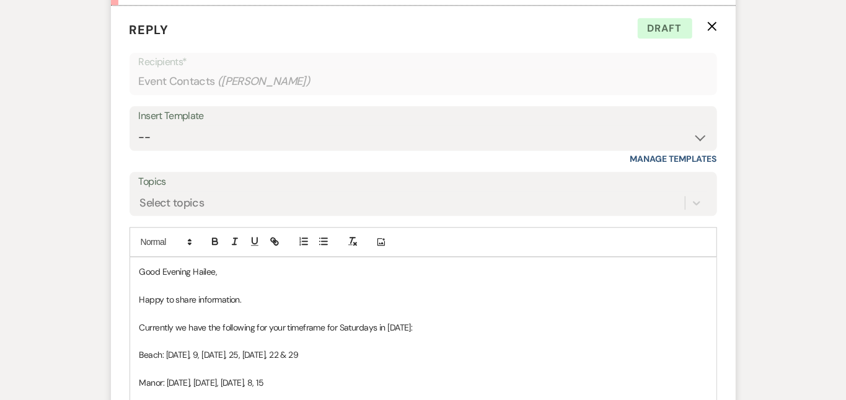
scroll to position [1642, 0]
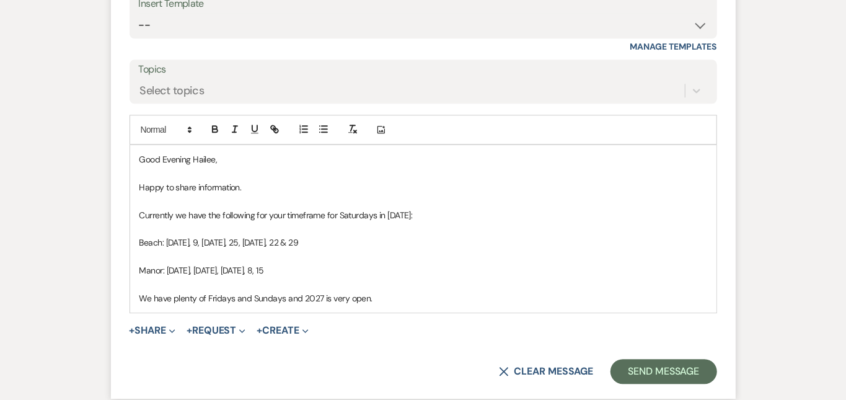
scroll to position [1754, 0]
click at [642, 291] on p "We have plenty of Fridays and Sundays and 2027 is very open." at bounding box center [423, 298] width 568 height 14
click at [249, 291] on p "We have plenty of Fridays and Sundays and 2027 is very open." at bounding box center [423, 298] width 568 height 14
click at [437, 291] on p "We have plenty of Fridays and Sundays in [DATE] and 2027 is very open." at bounding box center [423, 298] width 568 height 14
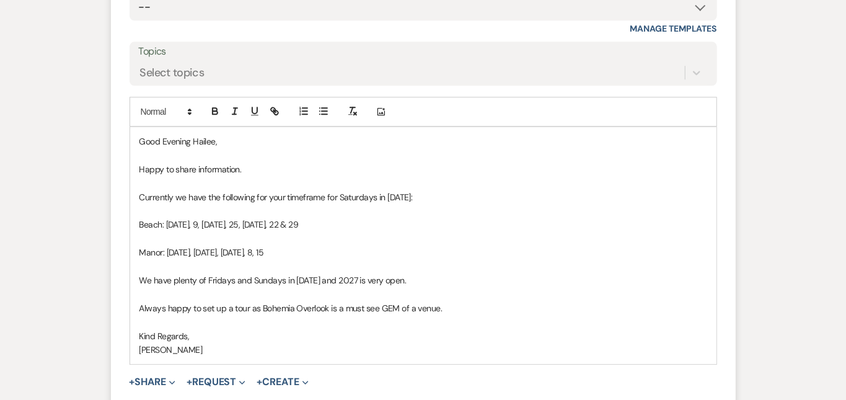
scroll to position [1805, 0]
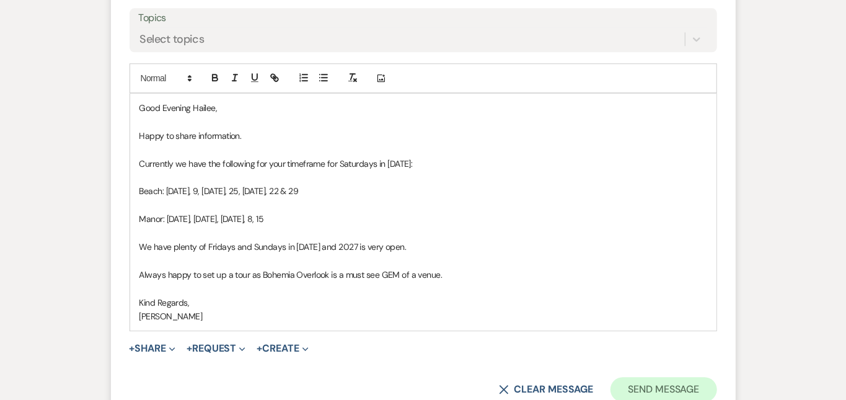
click at [707, 377] on button "Send Message" at bounding box center [664, 389] width 106 height 25
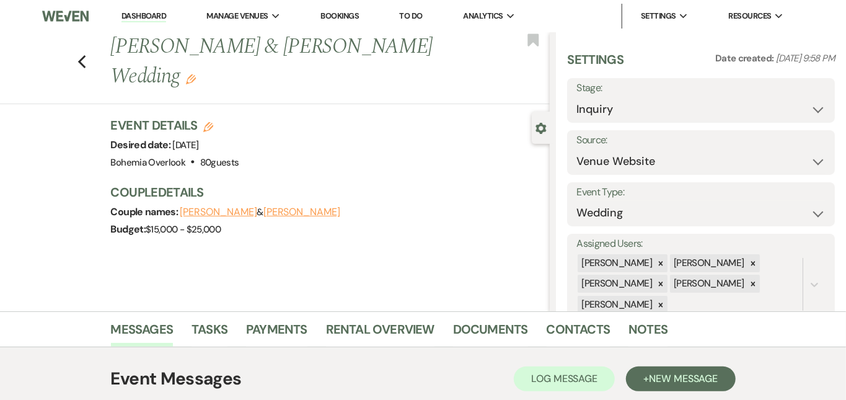
scroll to position [0, 0]
click at [152, 14] on link "Dashboard" at bounding box center [143, 17] width 45 height 12
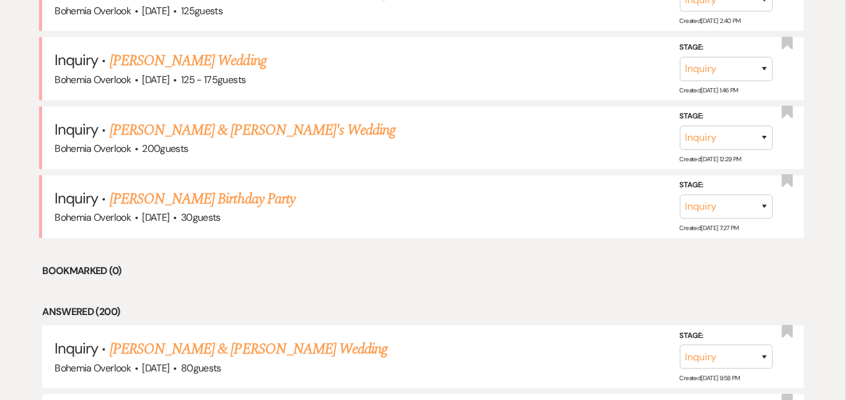
scroll to position [601, 0]
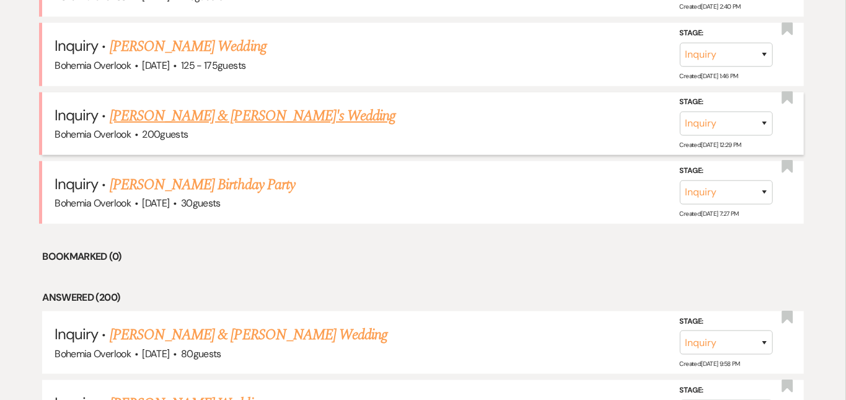
click at [219, 105] on link "[PERSON_NAME] & [PERSON_NAME]'s Wedding" at bounding box center [253, 116] width 286 height 22
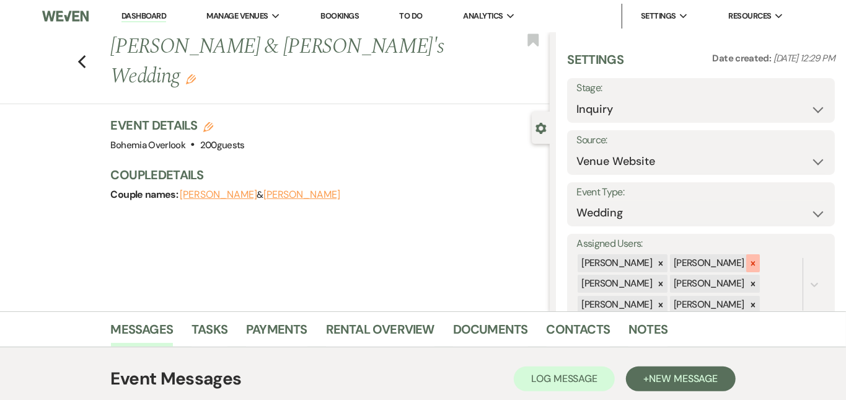
click at [758, 259] on icon at bounding box center [753, 263] width 9 height 9
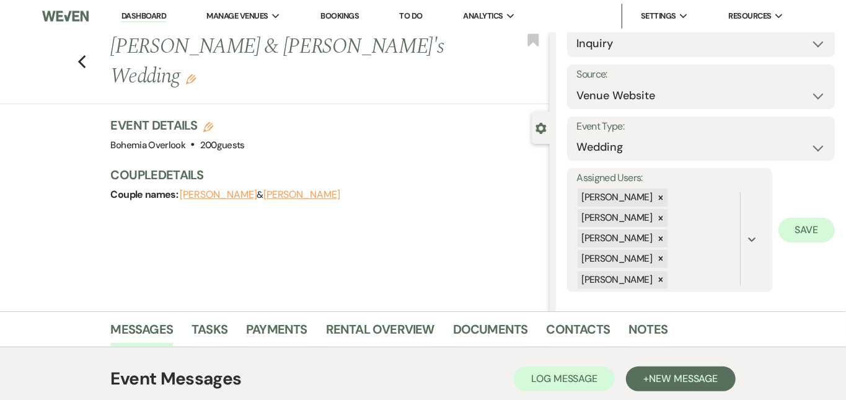
click at [793, 221] on button "Save" at bounding box center [807, 230] width 56 height 25
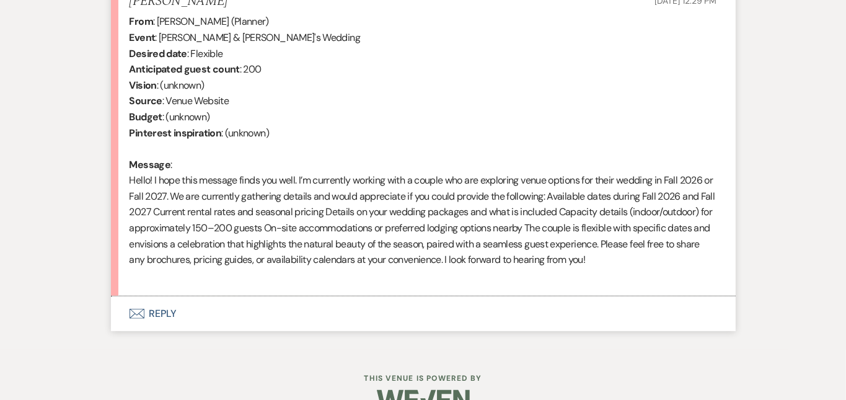
scroll to position [515, 0]
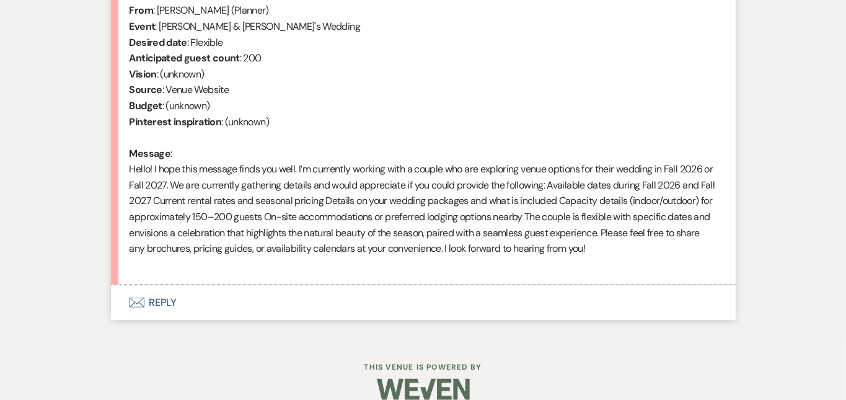
click at [460, 297] on button "Envelope Reply" at bounding box center [423, 302] width 625 height 35
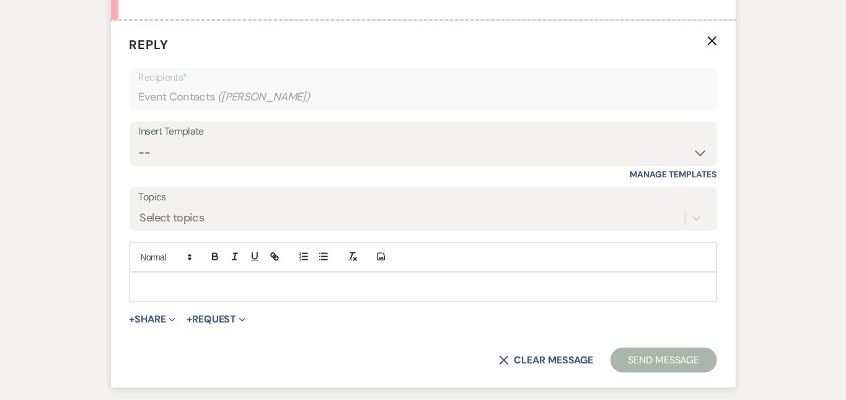
scroll to position [781, 0]
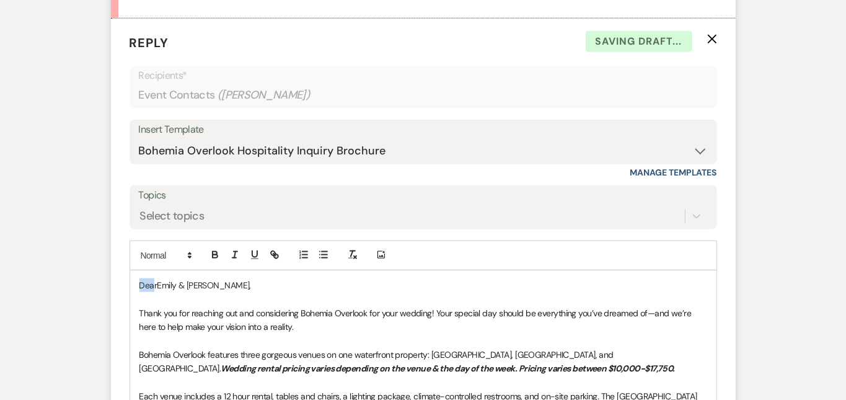
drag, startPoint x: 115, startPoint y: 280, endPoint x: 87, endPoint y: 258, distance: 34.9
click at [111, 258] on form "Reply X Saving draft... Recipients* Event Contacts ( [PERSON_NAME] ) Insert Tem…" at bounding box center [423, 347] width 625 height 656
click at [801, 186] on div "Messages Tasks Payments Rental Overview Documents Contacts Notes Event Messages…" at bounding box center [423, 119] width 846 height 1178
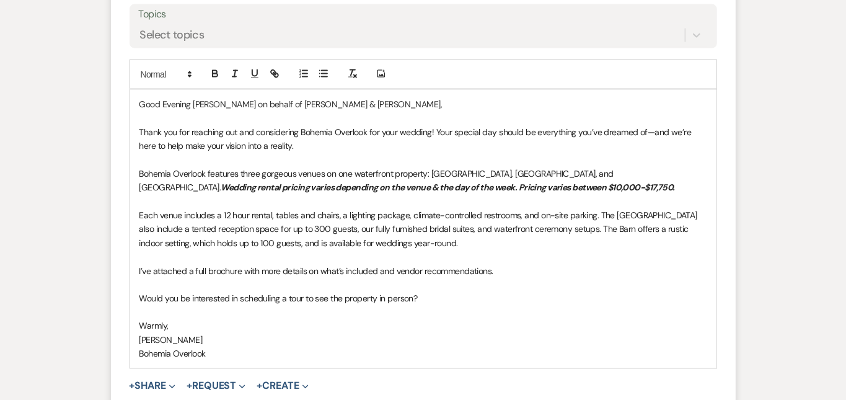
scroll to position [963, 0]
click at [611, 242] on p "Each venue includes a 12 hour rental, tables and chairs, a lighting package, cl…" at bounding box center [423, 228] width 568 height 42
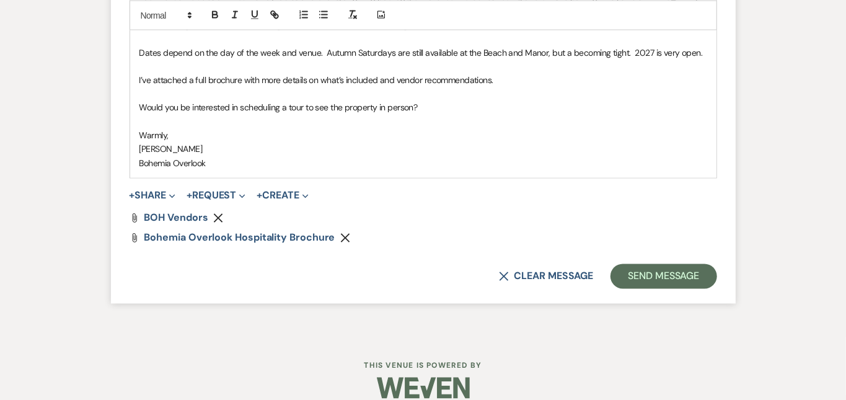
scroll to position [1188, 0]
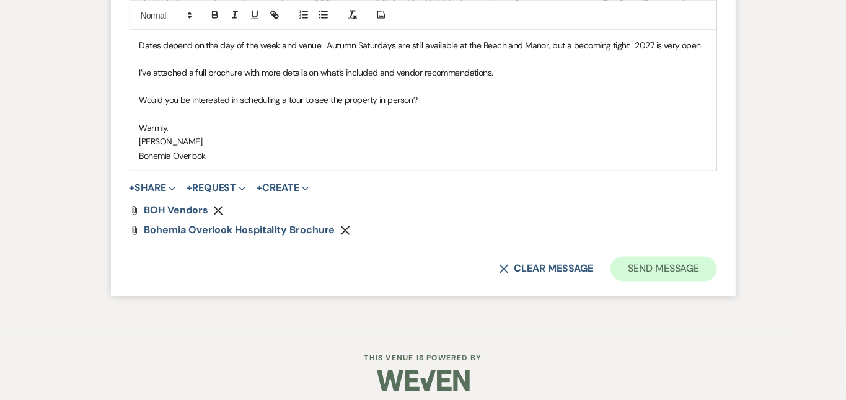
click at [712, 264] on button "Send Message" at bounding box center [664, 269] width 106 height 25
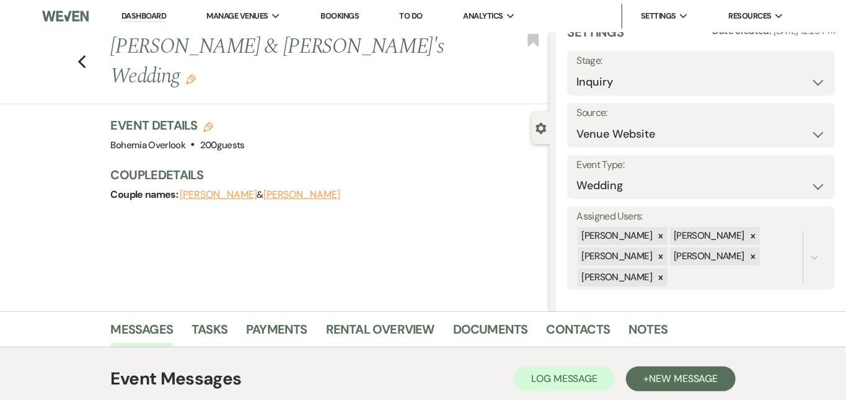
scroll to position [0, 0]
click at [154, 15] on link "Dashboard" at bounding box center [143, 17] width 45 height 12
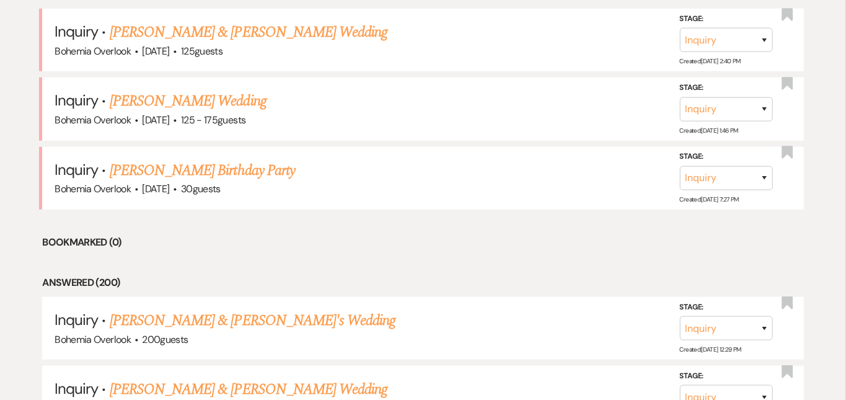
scroll to position [547, 0]
click at [236, 89] on link "[PERSON_NAME] Wedding" at bounding box center [188, 100] width 157 height 22
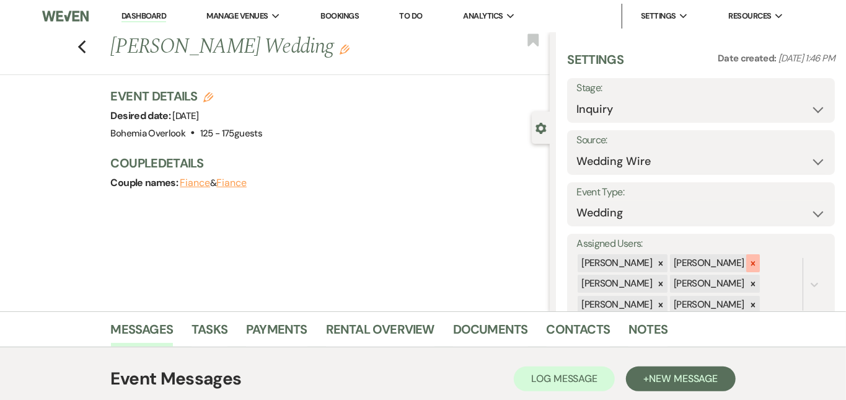
click at [758, 259] on icon at bounding box center [753, 263] width 9 height 9
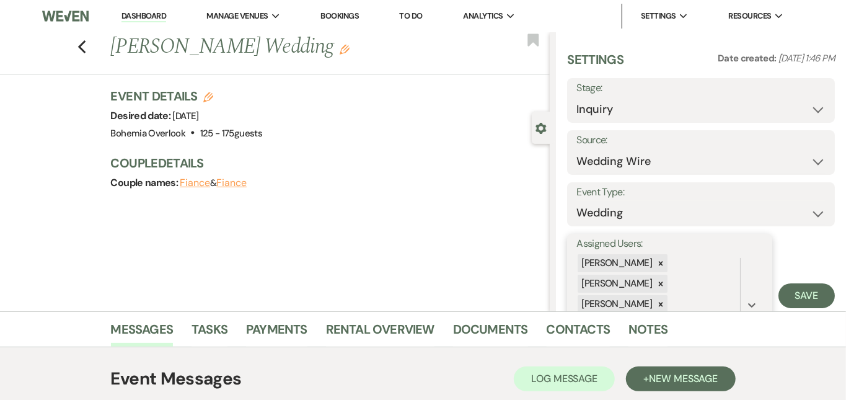
scroll to position [66, 0]
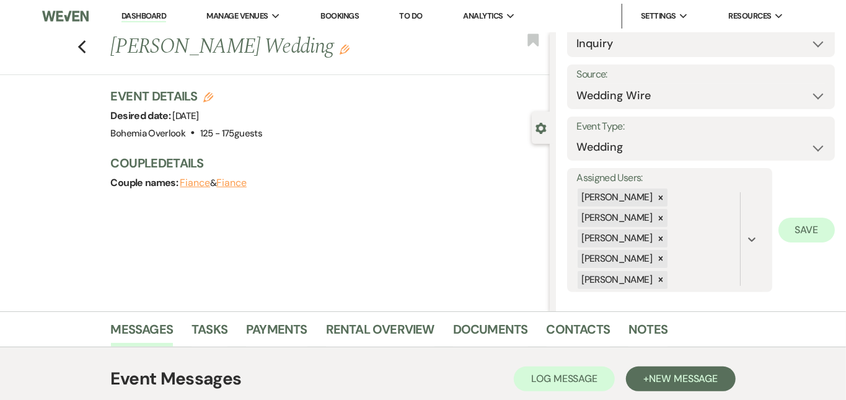
click at [811, 218] on button "Save" at bounding box center [807, 230] width 56 height 25
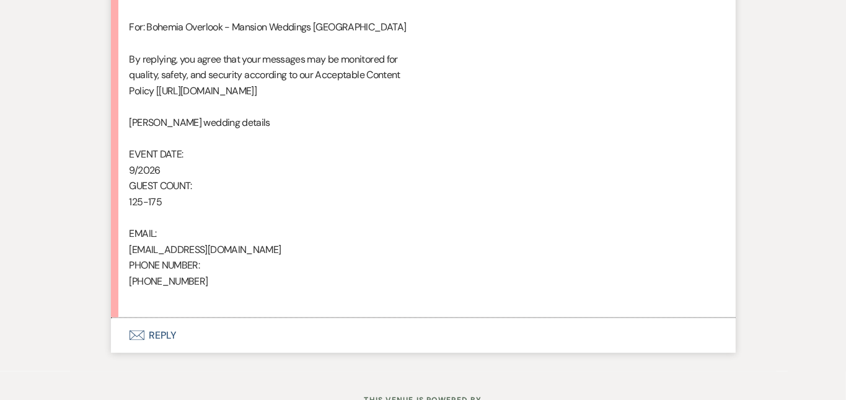
scroll to position [814, 0]
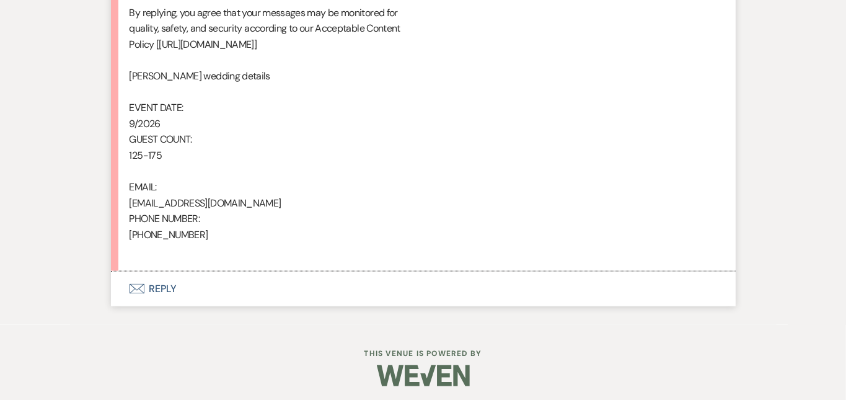
click at [249, 276] on button "Envelope Reply" at bounding box center [423, 289] width 625 height 35
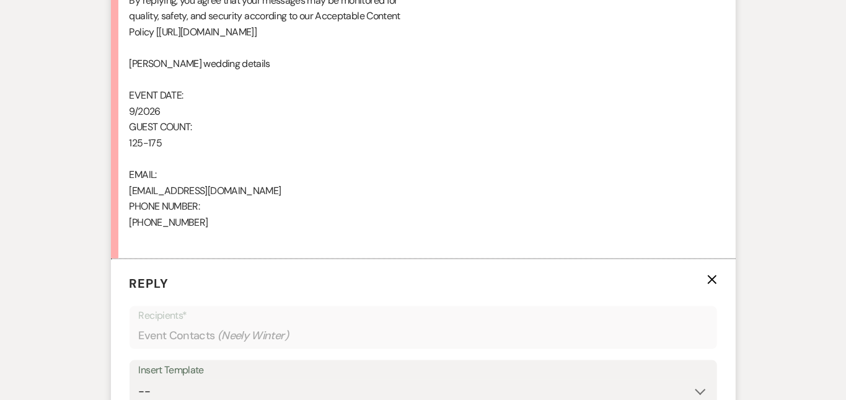
scroll to position [1064, 0]
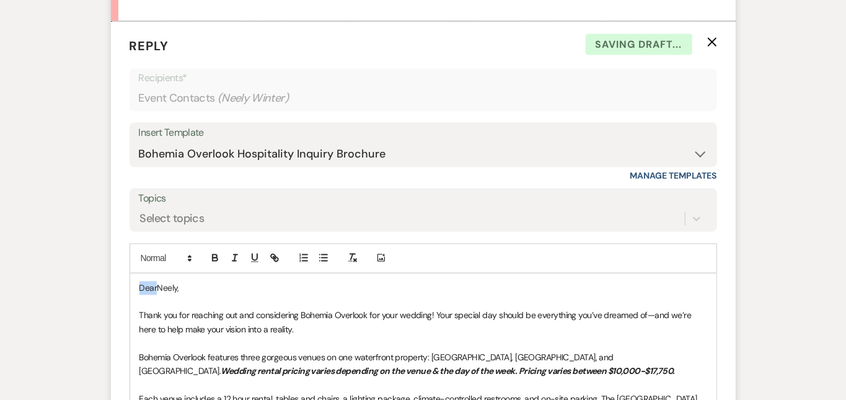
drag, startPoint x: 118, startPoint y: 281, endPoint x: 62, endPoint y: 224, distance: 80.2
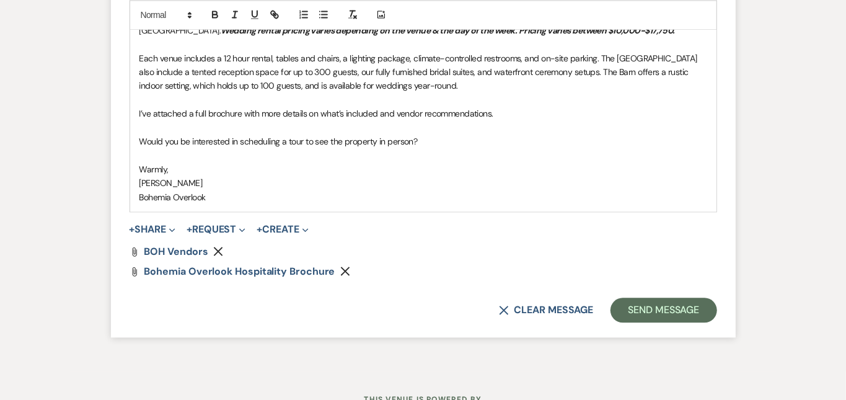
scroll to position [1409, 0]
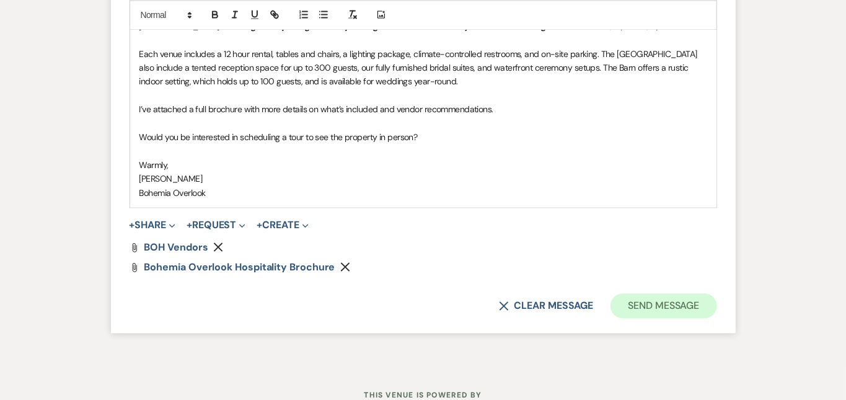
click at [691, 294] on button "Send Message" at bounding box center [664, 305] width 106 height 25
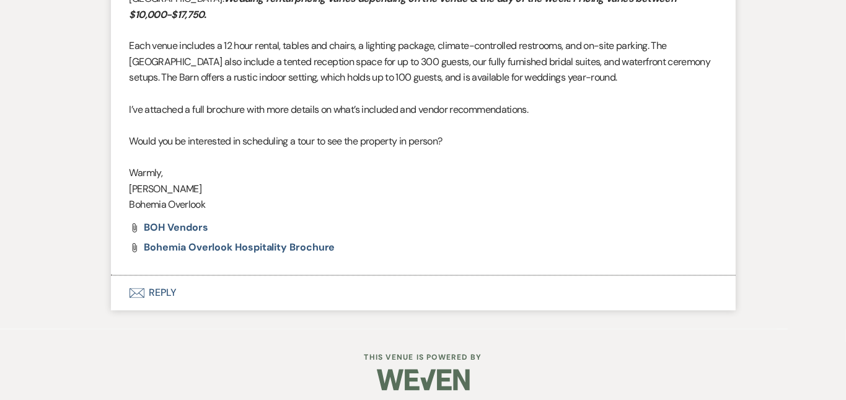
scroll to position [1218, 0]
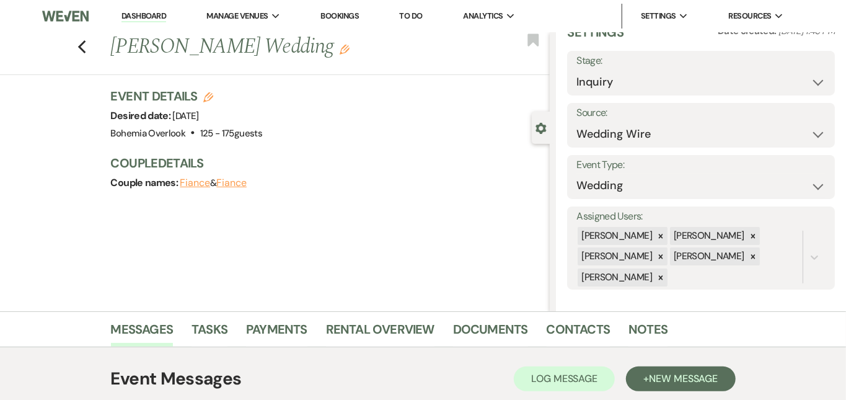
scroll to position [0, 0]
click at [150, 13] on link "Dashboard" at bounding box center [143, 17] width 45 height 12
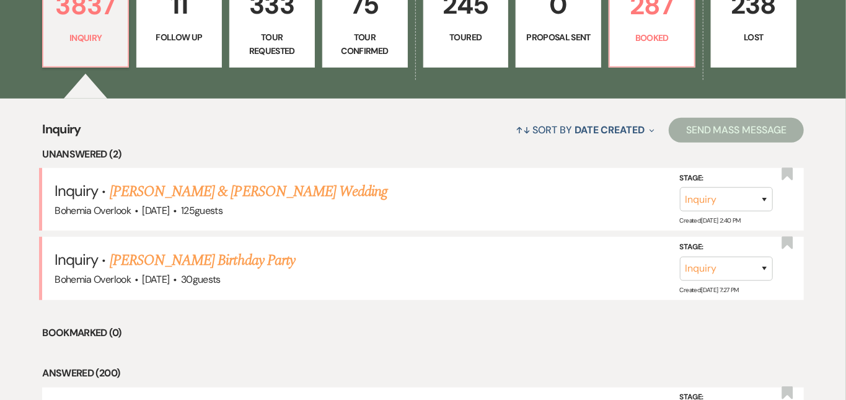
scroll to position [392, 0]
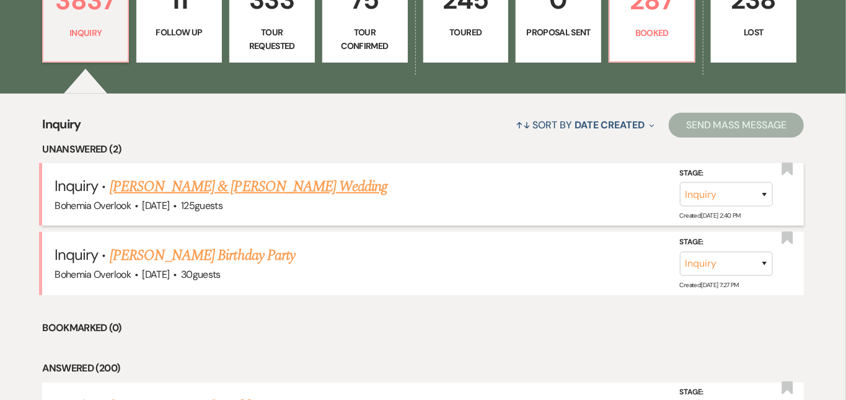
click at [189, 175] on link "[PERSON_NAME] & [PERSON_NAME] Wedding" at bounding box center [249, 186] width 278 height 22
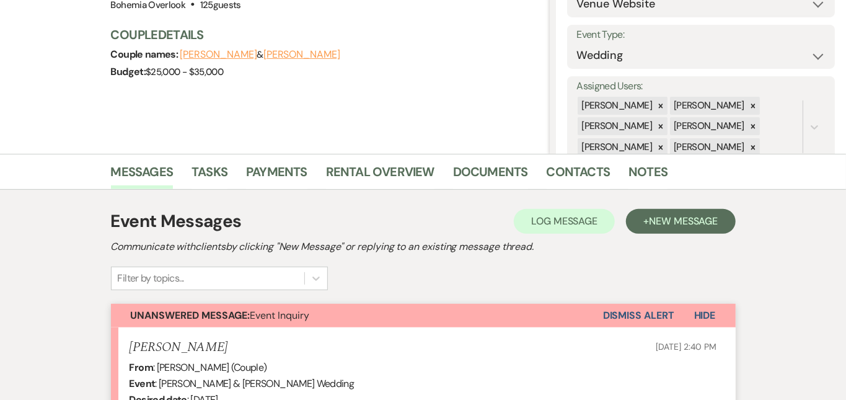
scroll to position [171, 0]
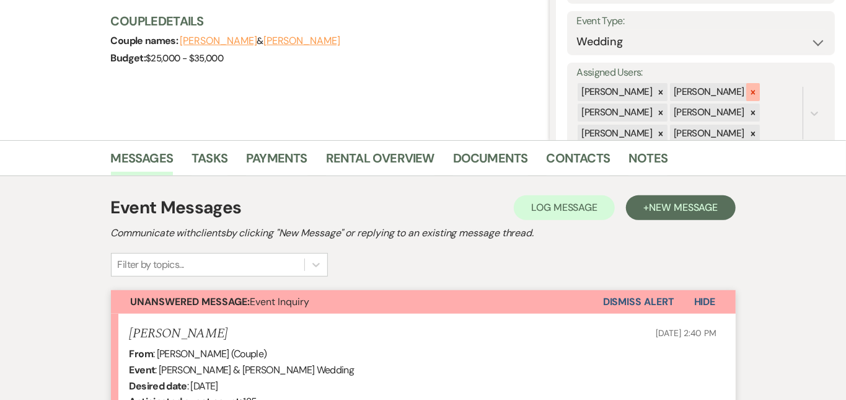
click at [758, 88] on icon at bounding box center [753, 92] width 9 height 9
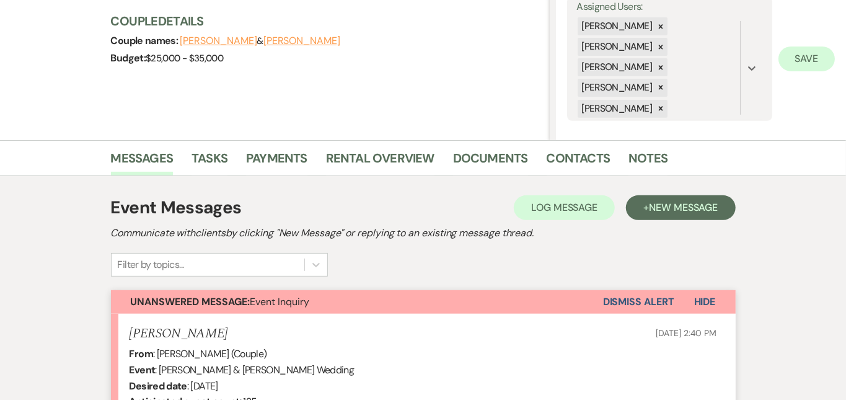
click at [800, 61] on button "Save" at bounding box center [807, 58] width 56 height 25
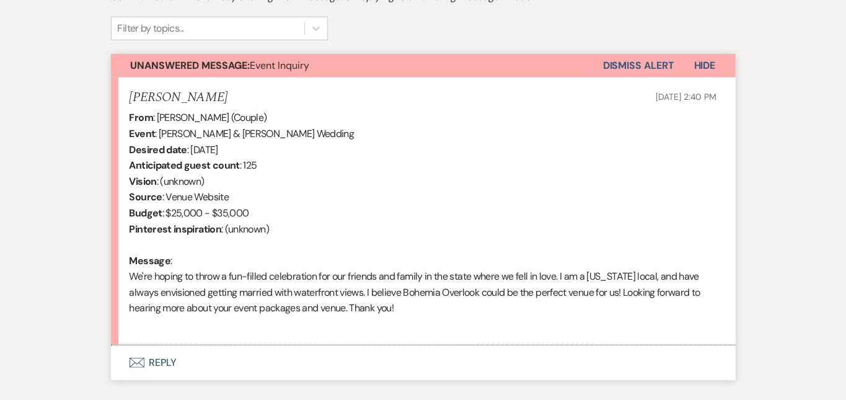
scroll to position [410, 0]
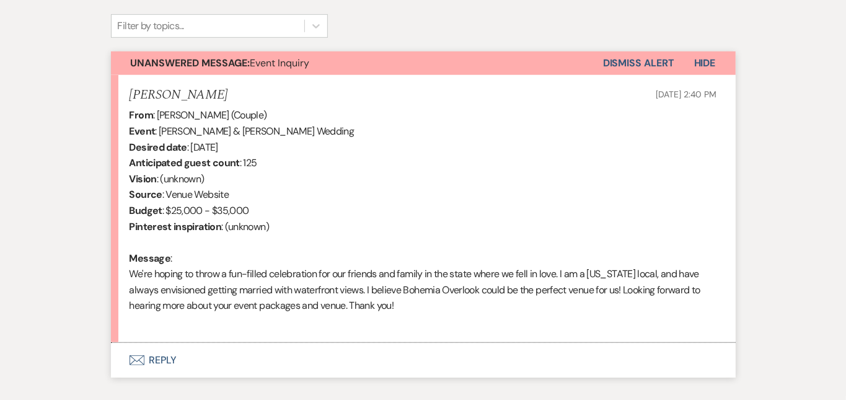
click at [818, 177] on div "Messages Tasks Payments Rental Overview Documents Contacts Notes Event Messages…" at bounding box center [423, 148] width 846 height 495
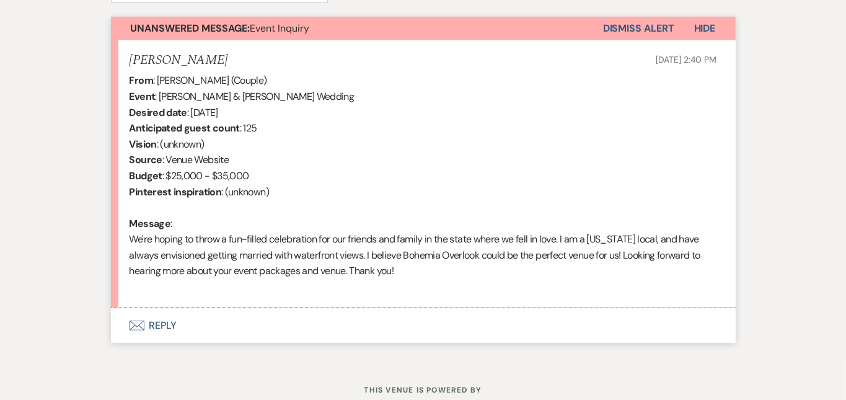
scroll to position [471, 0]
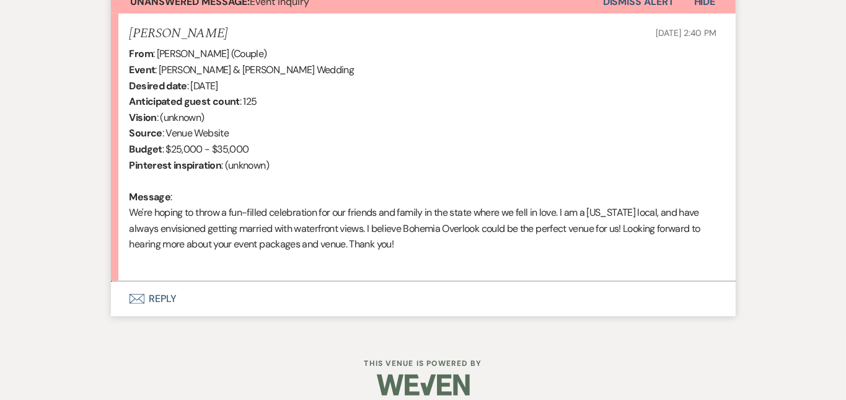
click at [658, 288] on button "Envelope Reply" at bounding box center [423, 298] width 625 height 35
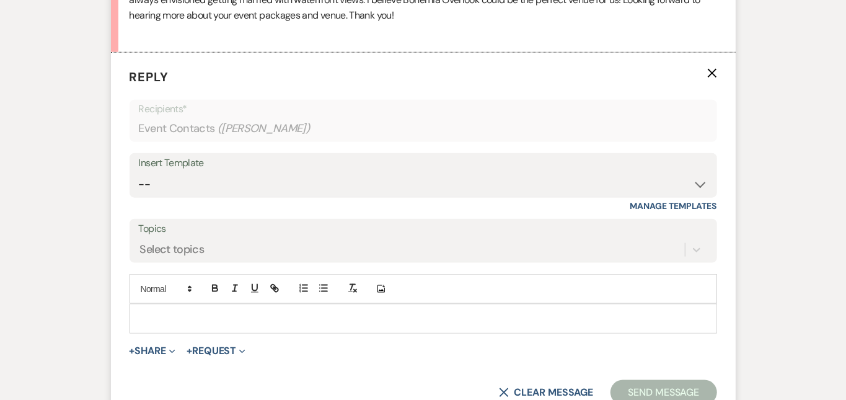
scroll to position [734, 0]
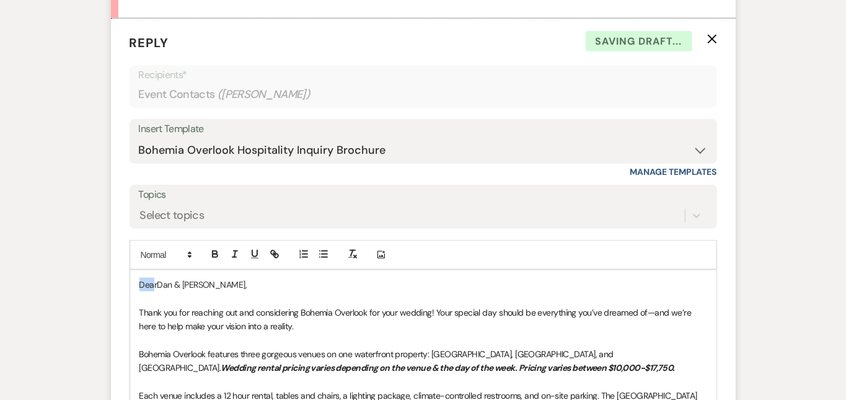
drag, startPoint x: 115, startPoint y: 278, endPoint x: 76, endPoint y: 251, distance: 47.6
click at [111, 251] on form "Reply X Saving draft... Recipients* Event Contacts ( [PERSON_NAME] ) Insert Tem…" at bounding box center [423, 347] width 625 height 656
click at [809, 201] on div "Messages Tasks Payments Rental Overview Documents Contacts Notes Event Messages…" at bounding box center [423, 142] width 846 height 1131
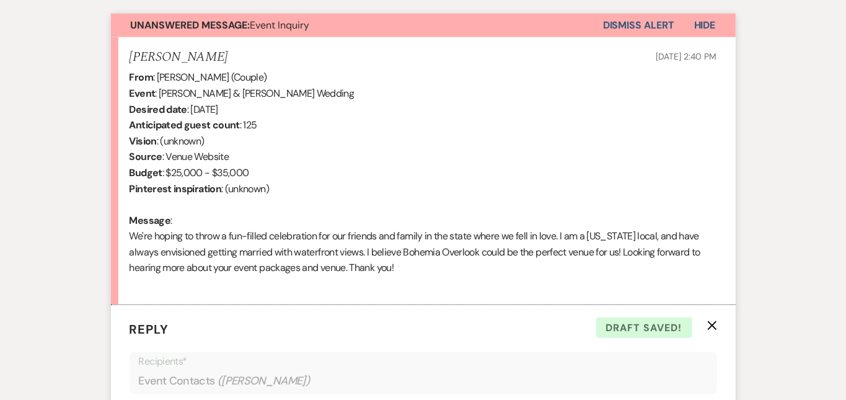
scroll to position [429, 0]
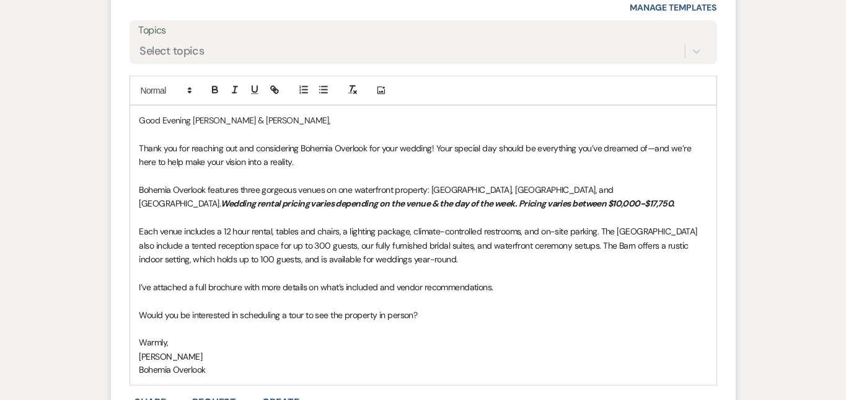
scroll to position [904, 0]
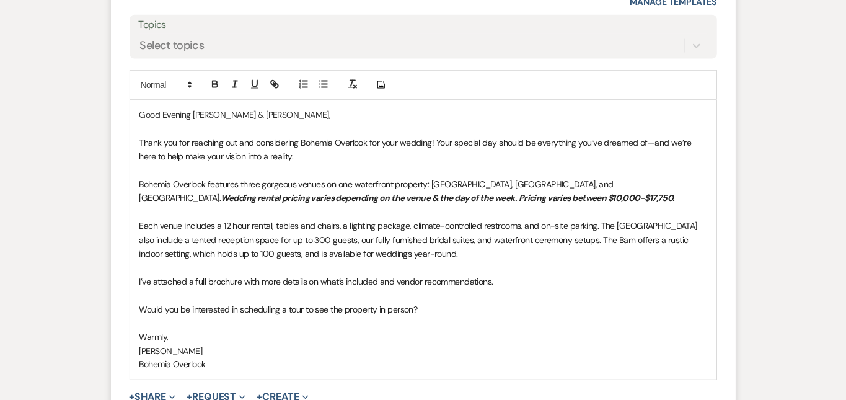
click at [653, 278] on p "I’ve attached a full brochure with more details on what’s included and vendor r…" at bounding box center [423, 282] width 568 height 14
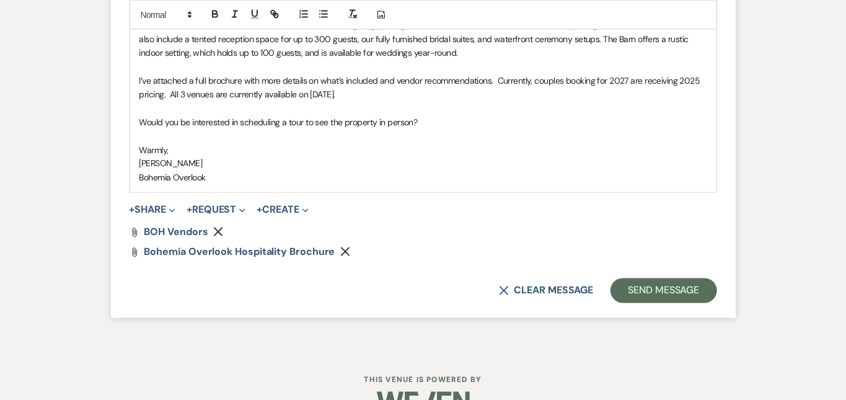
scroll to position [1137, 0]
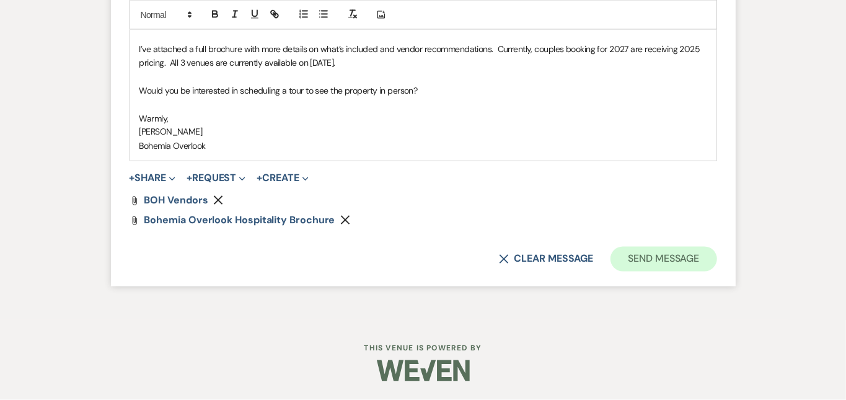
click at [717, 256] on button "Send Message" at bounding box center [664, 259] width 106 height 25
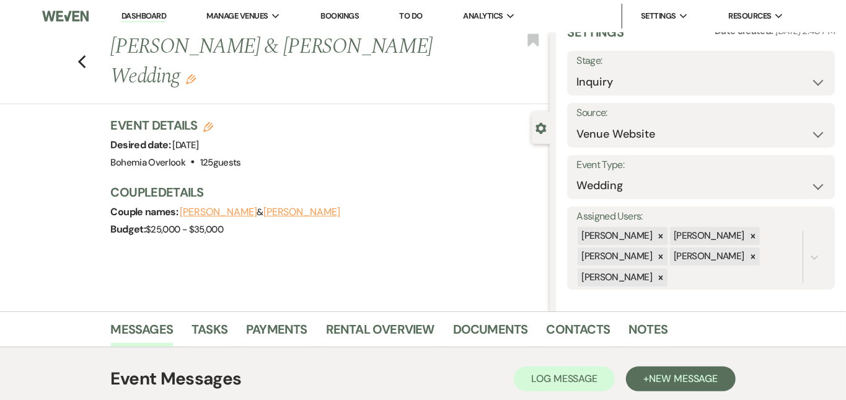
scroll to position [0, 0]
click at [157, 15] on link "Dashboard" at bounding box center [143, 17] width 45 height 12
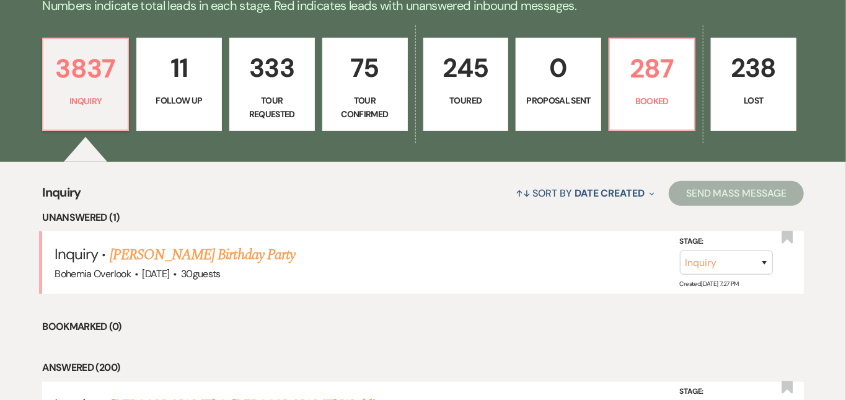
scroll to position [328, 0]
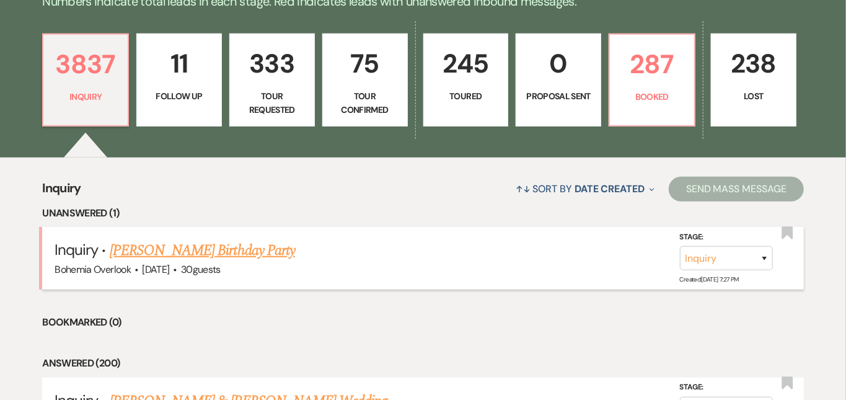
click at [295, 239] on link "[PERSON_NAME] Birthday Party" at bounding box center [202, 250] width 185 height 22
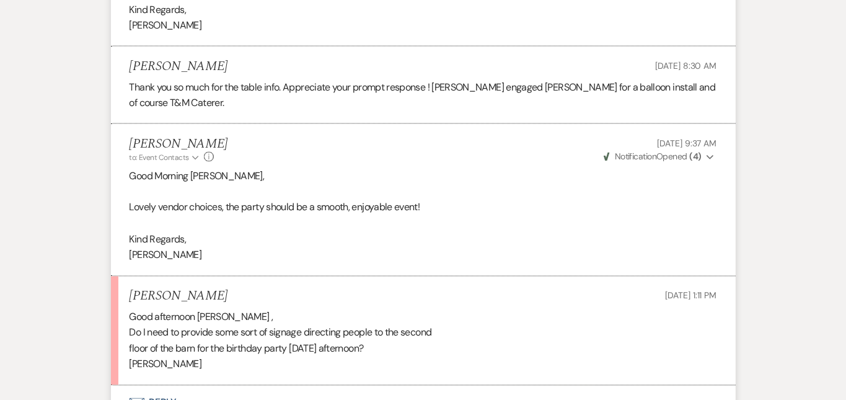
scroll to position [3638, 0]
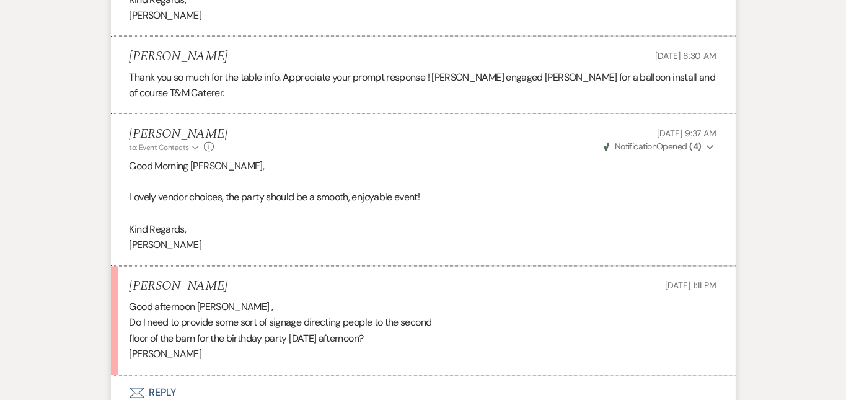
click at [229, 376] on button "Envelope Reply" at bounding box center [423, 393] width 625 height 35
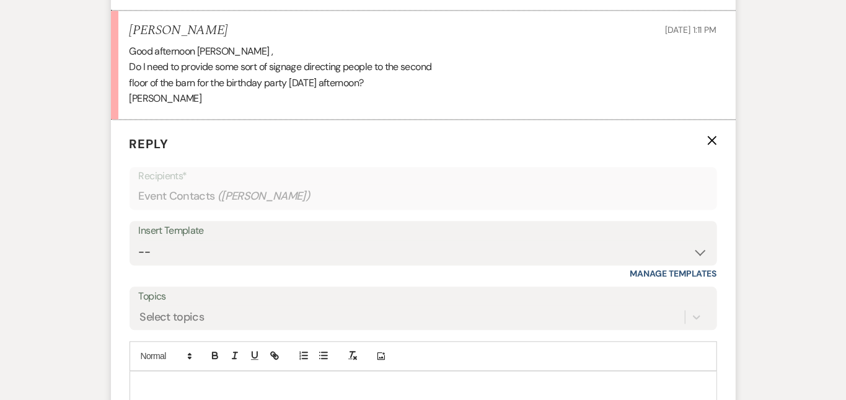
scroll to position [3935, 0]
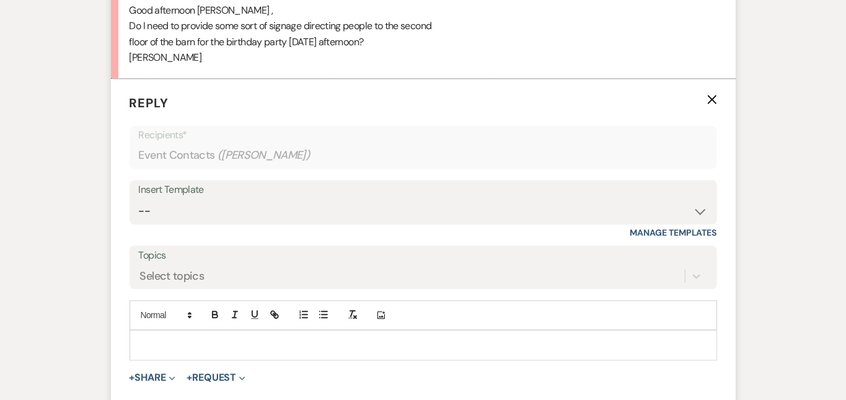
click at [228, 338] on p at bounding box center [423, 345] width 568 height 14
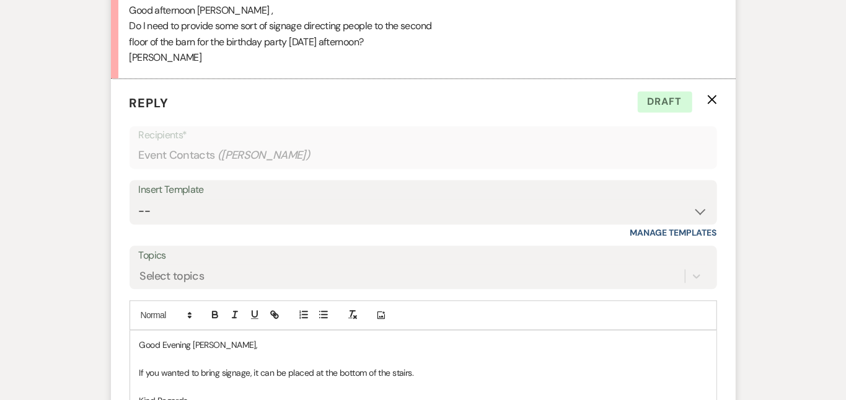
click at [400, 366] on p "If you wanted to bring signage, it can be placed at the bottom of the stairs." at bounding box center [423, 373] width 568 height 14
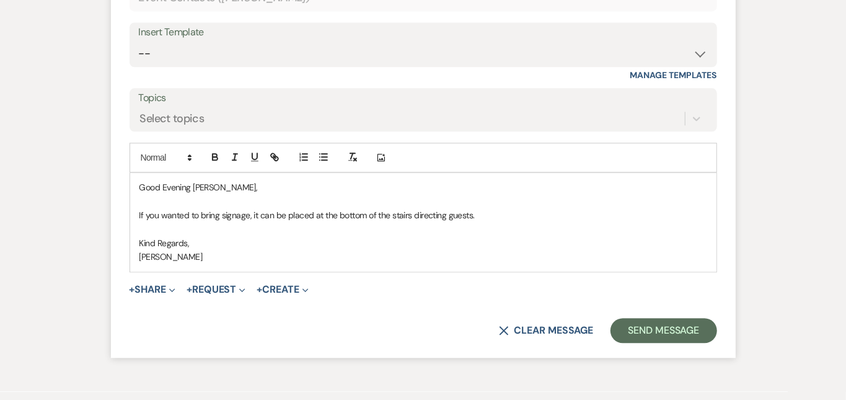
scroll to position [4094, 0]
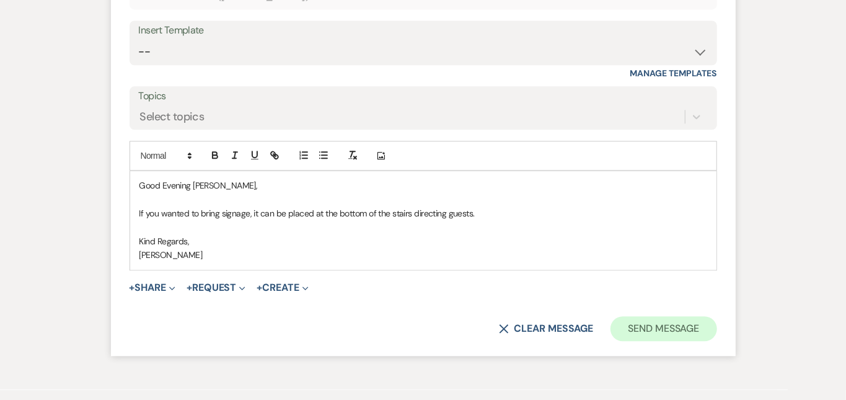
click at [705, 316] on button "Send Message" at bounding box center [664, 328] width 106 height 25
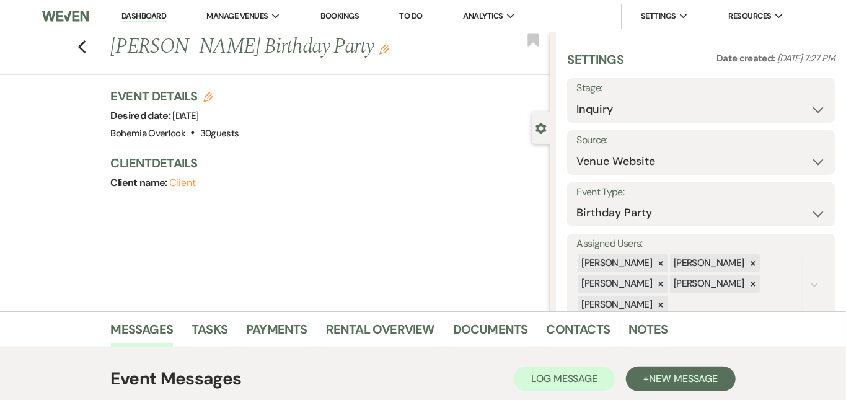
scroll to position [0, 0]
click at [144, 16] on link "Dashboard" at bounding box center [143, 17] width 45 height 12
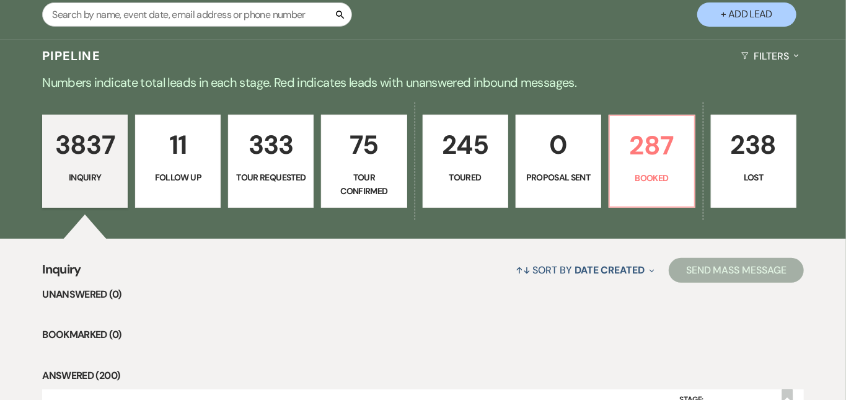
scroll to position [273, 0]
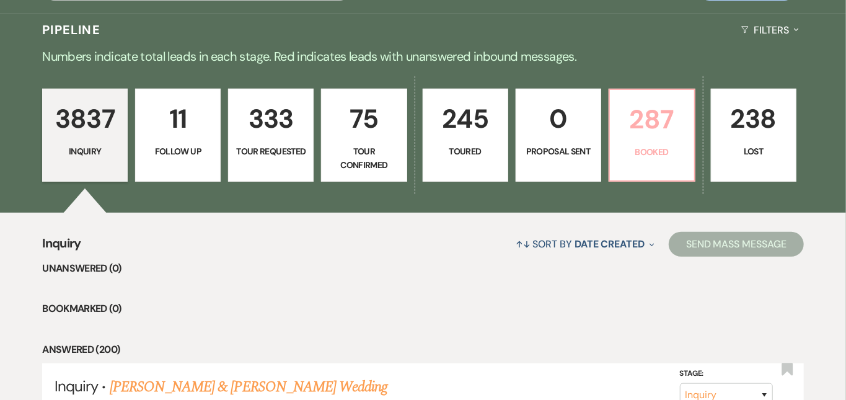
click at [687, 118] on p "287" at bounding box center [651, 120] width 69 height 42
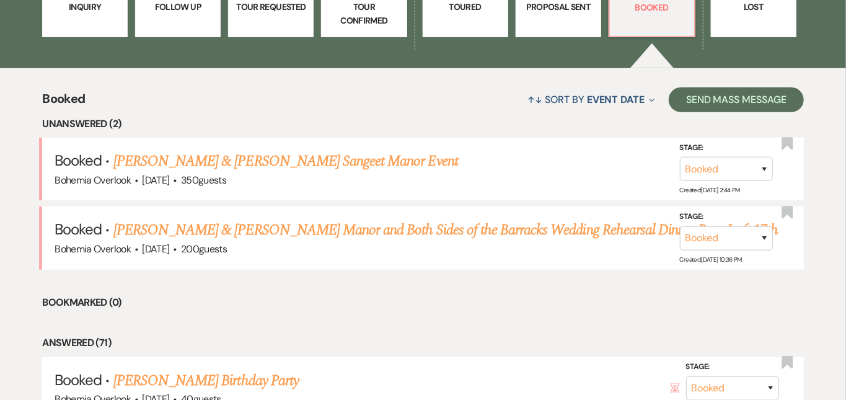
scroll to position [418, 0]
